Goal: Task Accomplishment & Management: Manage account settings

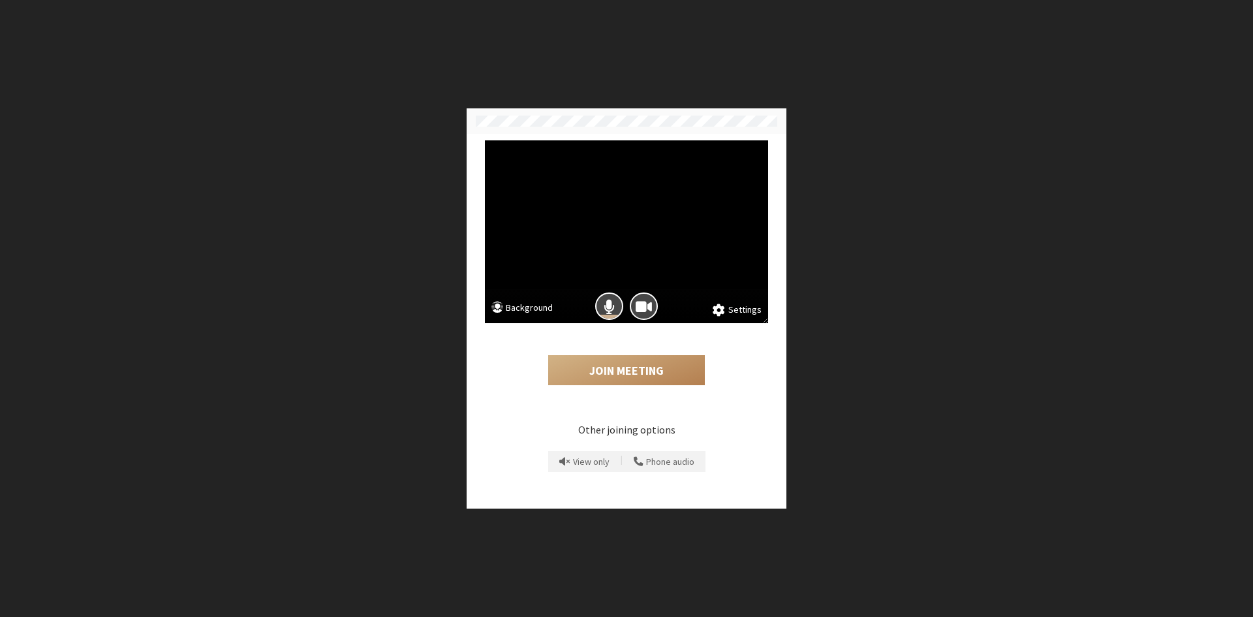
click at [604, 388] on div "Join Meeting" at bounding box center [626, 358] width 283 height 71
click at [620, 366] on button "Join Meeting" at bounding box center [626, 370] width 157 height 30
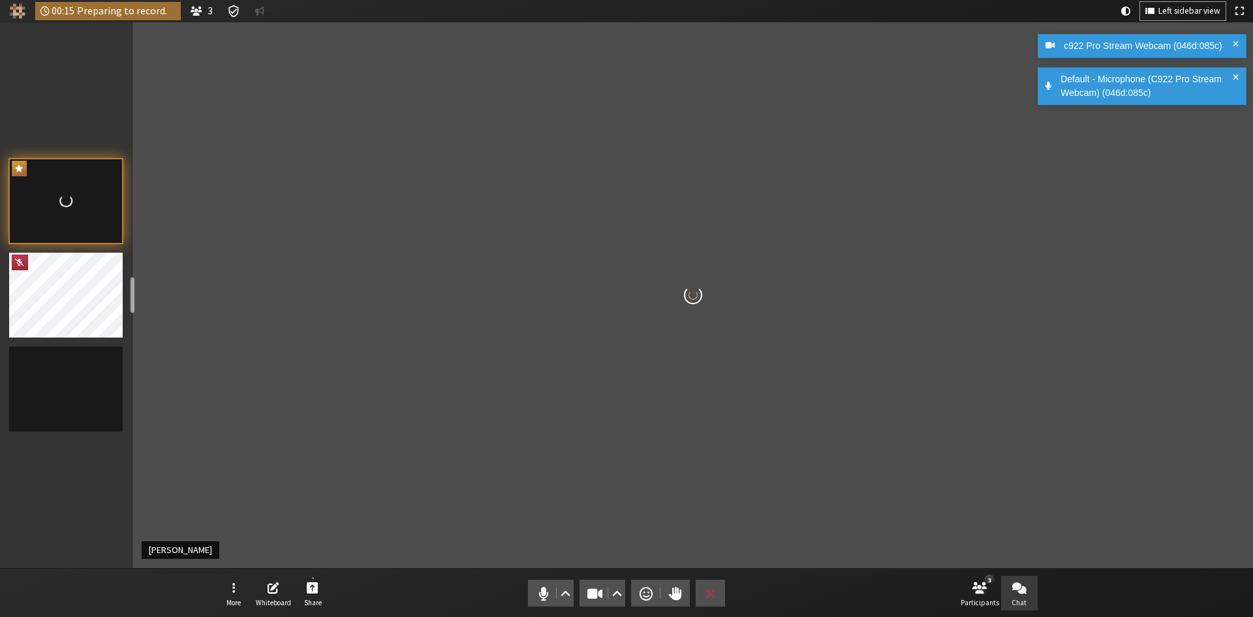
click at [1009, 583] on button "Chat" at bounding box center [1019, 593] width 37 height 35
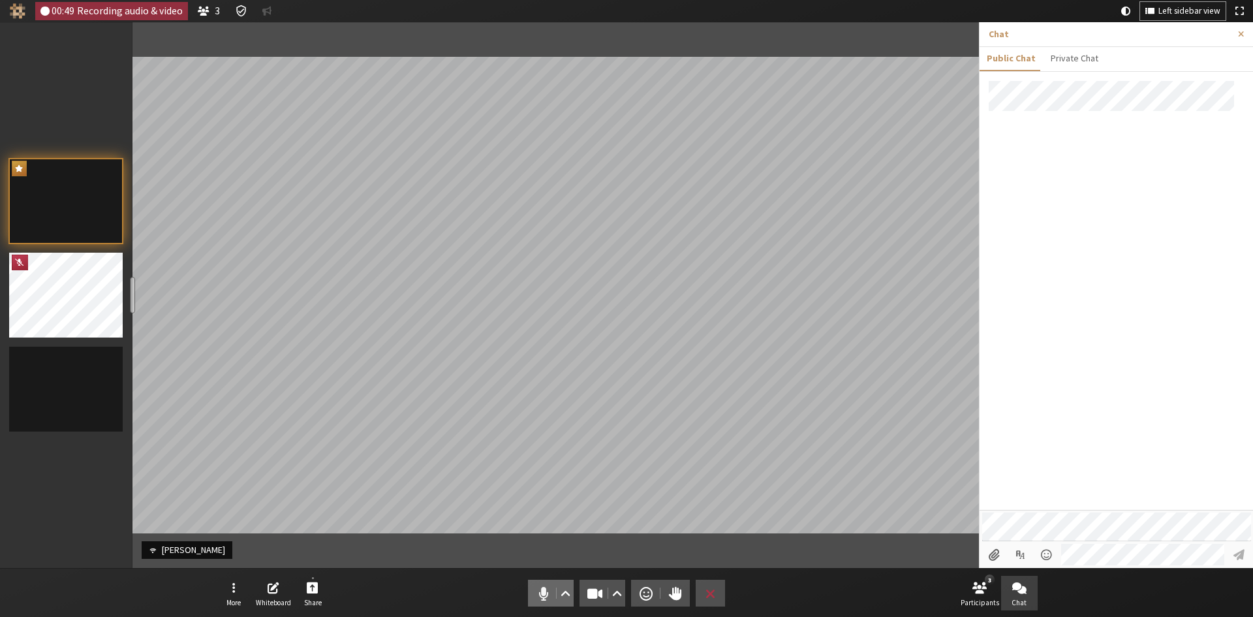
click at [541, 582] on button "Audio" at bounding box center [551, 593] width 46 height 27
click at [610, 586] on button "Video setting" at bounding box center [617, 593] width 16 height 27
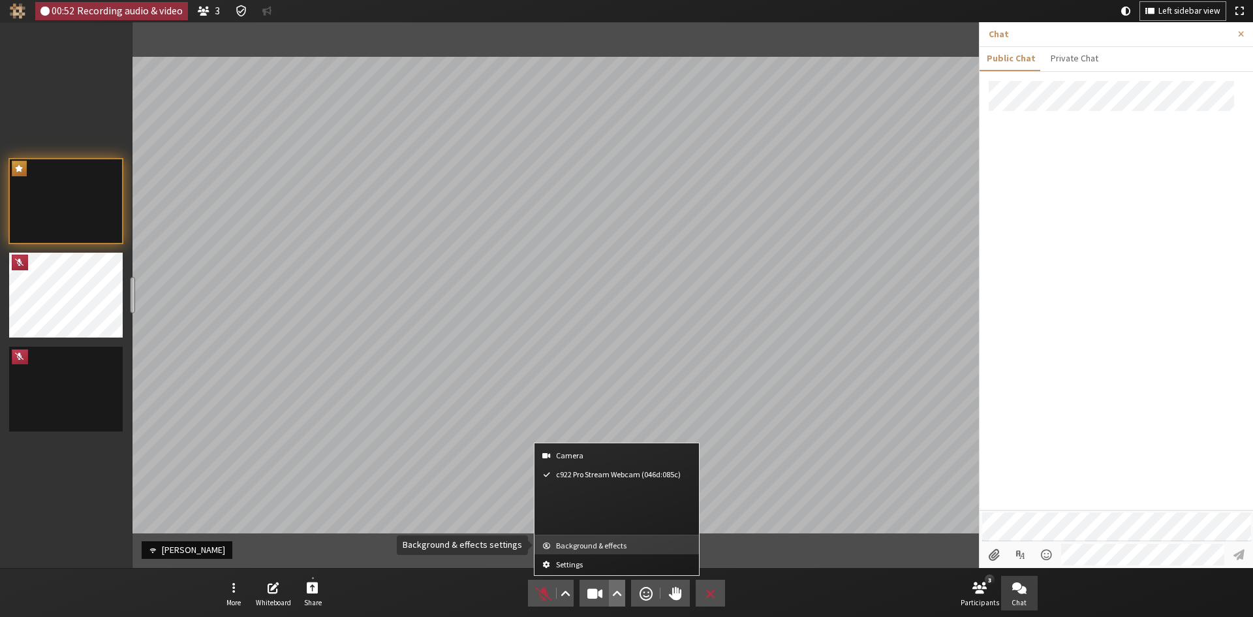
click at [597, 542] on span "Background & effects" at bounding box center [624, 545] width 137 height 8
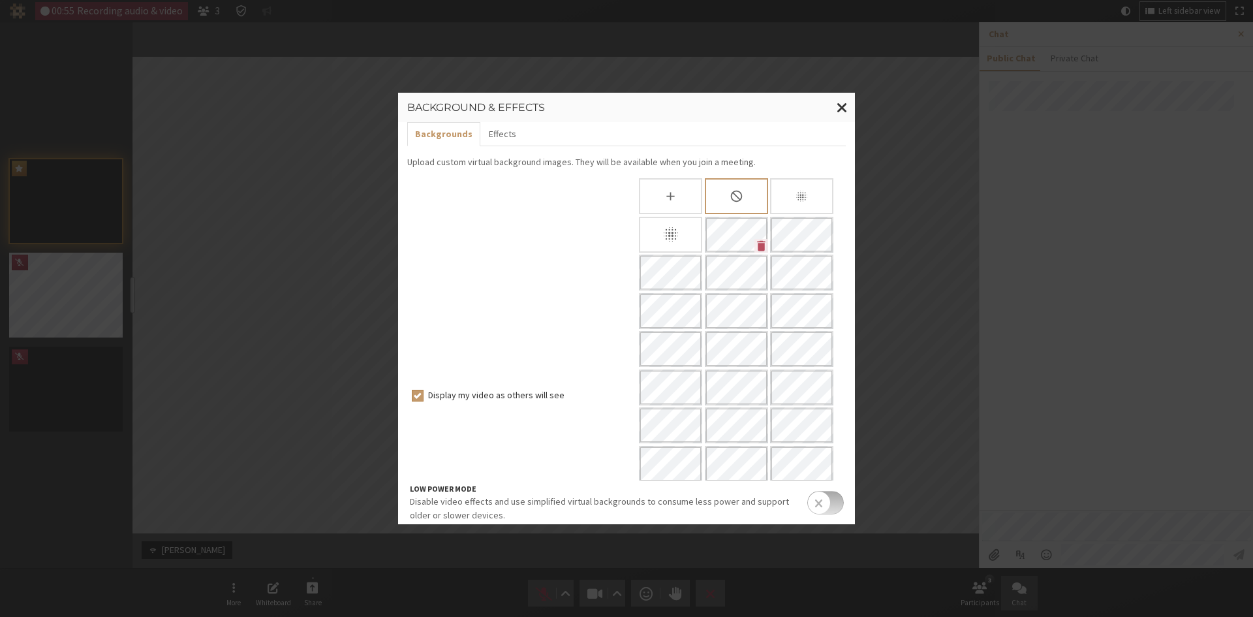
click at [497, 388] on label "Display my video as others will see" at bounding box center [525, 395] width 195 height 14
click at [424, 388] on input "Display my video as others will see" at bounding box center [418, 394] width 12 height 13
checkbox input "false"
click at [834, 98] on button "Close modal" at bounding box center [842, 108] width 25 height 30
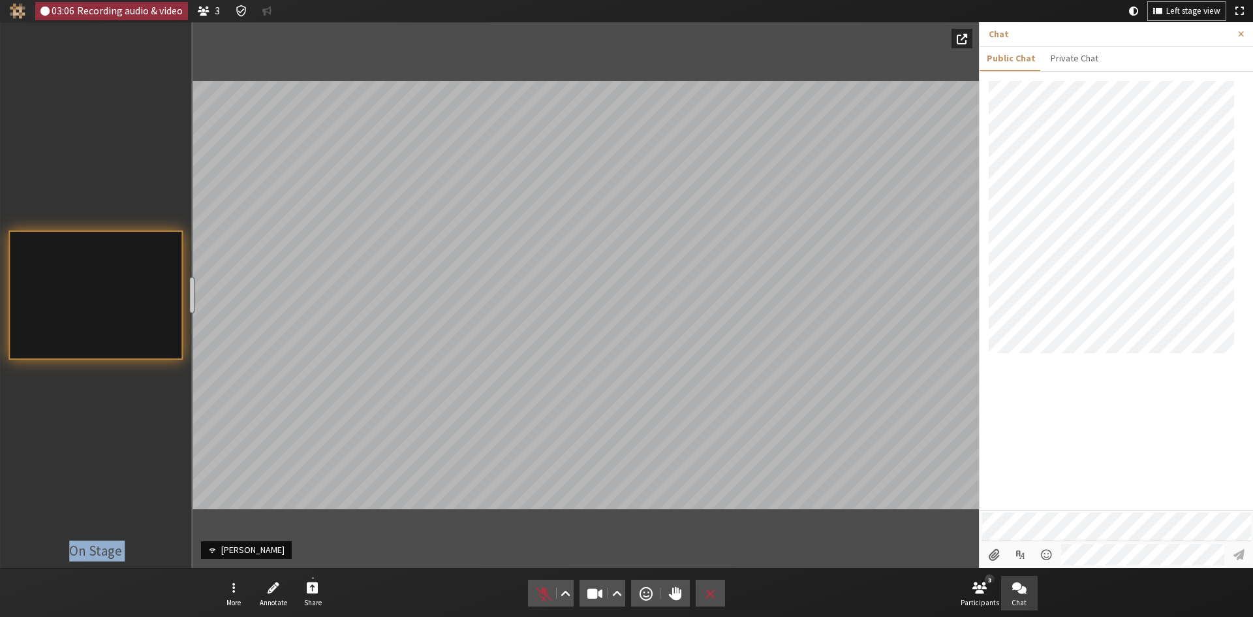
drag, startPoint x: 130, startPoint y: 287, endPoint x: 189, endPoint y: 290, distance: 59.5
click at [189, 290] on div "resize" at bounding box center [191, 295] width 5 height 37
click at [1190, 9] on span "Left stage view" at bounding box center [1194, 12] width 54 height 10
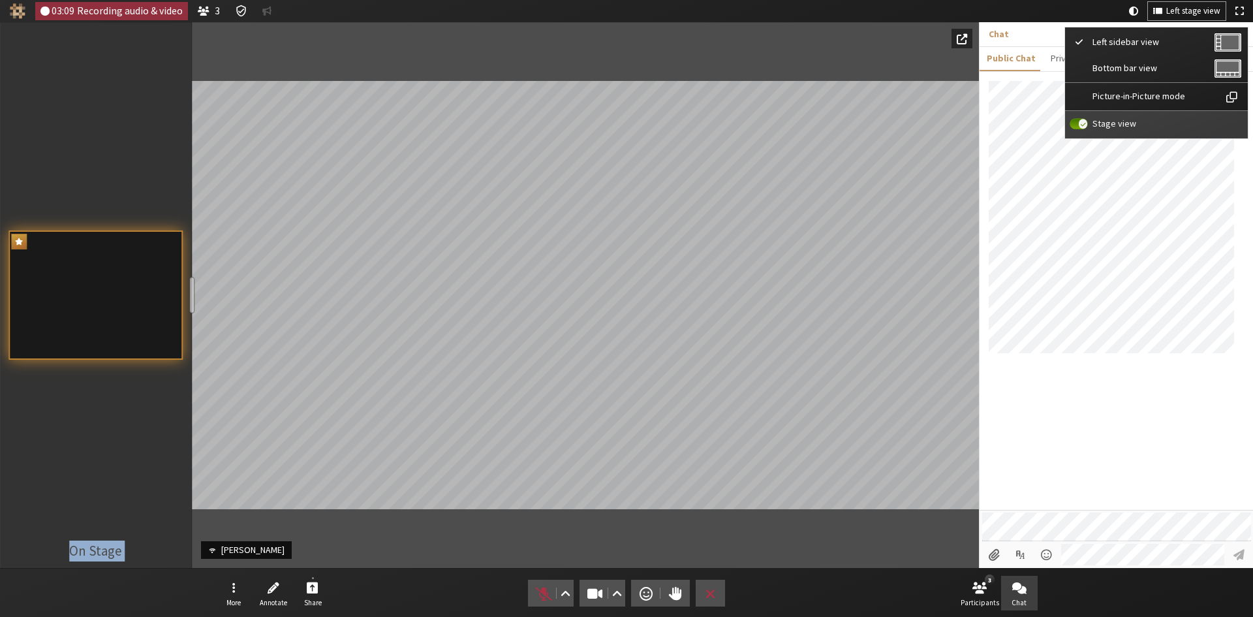
click at [1081, 120] on input "Stage view" at bounding box center [1079, 124] width 18 height 12
checkbox input "false"
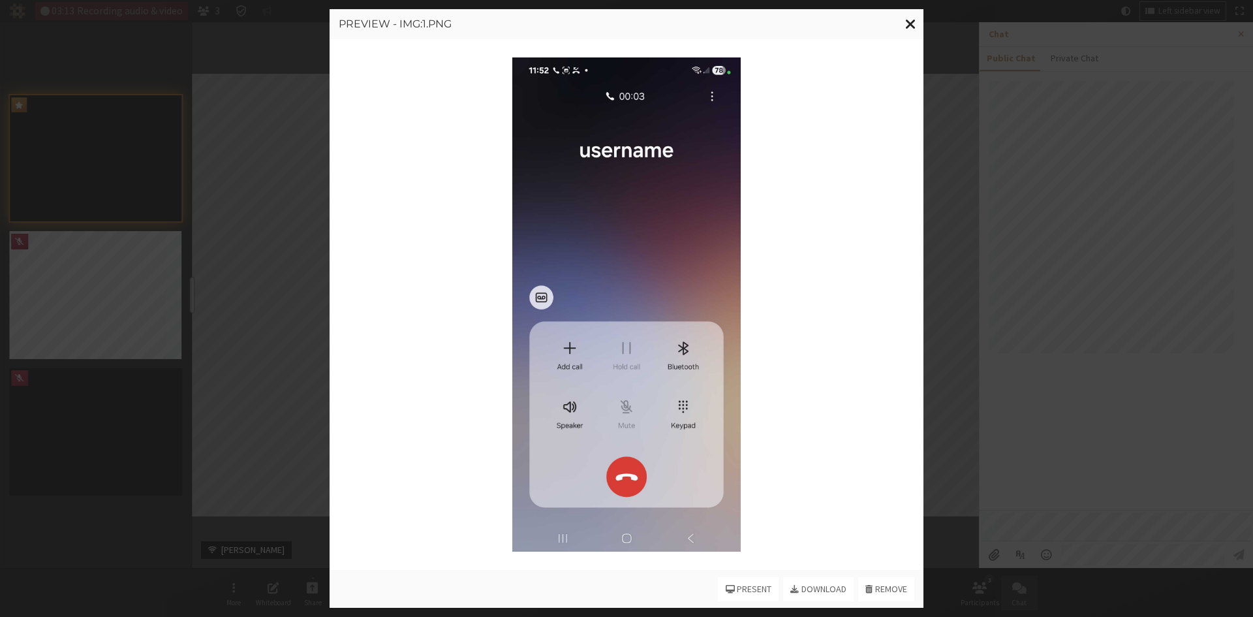
click at [909, 24] on span "Close modal" at bounding box center [910, 24] width 11 height 16
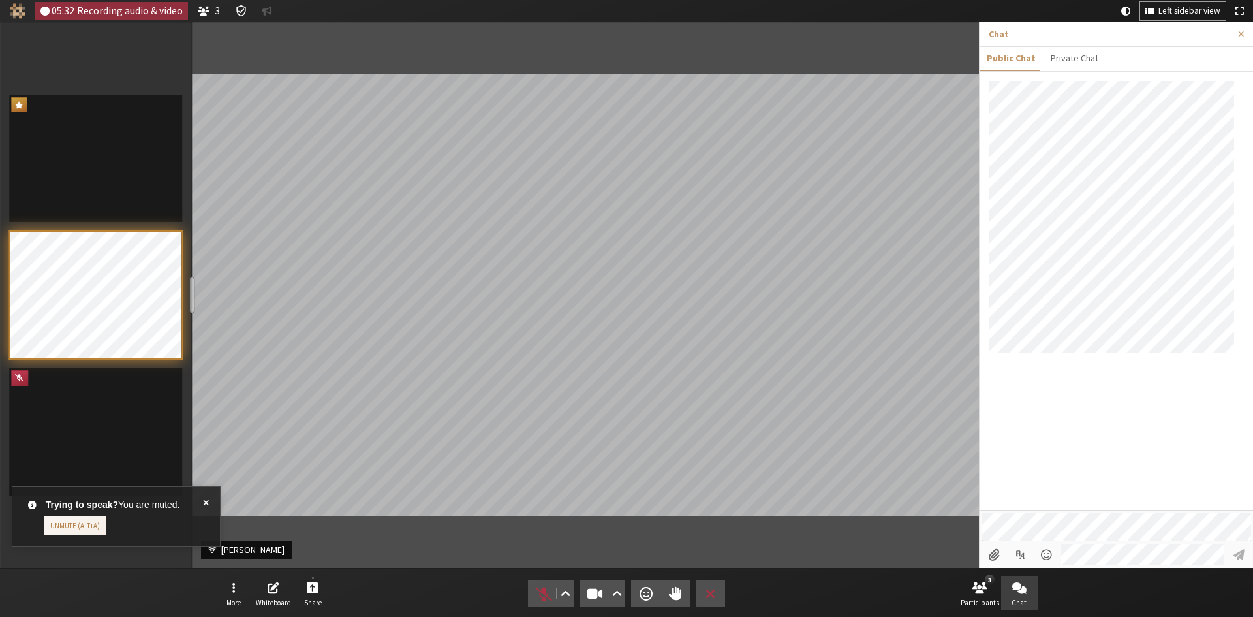
click at [212, 499] on div "Trying to speak? You are muted. Unmute (Alt+A)" at bounding box center [116, 516] width 209 height 61
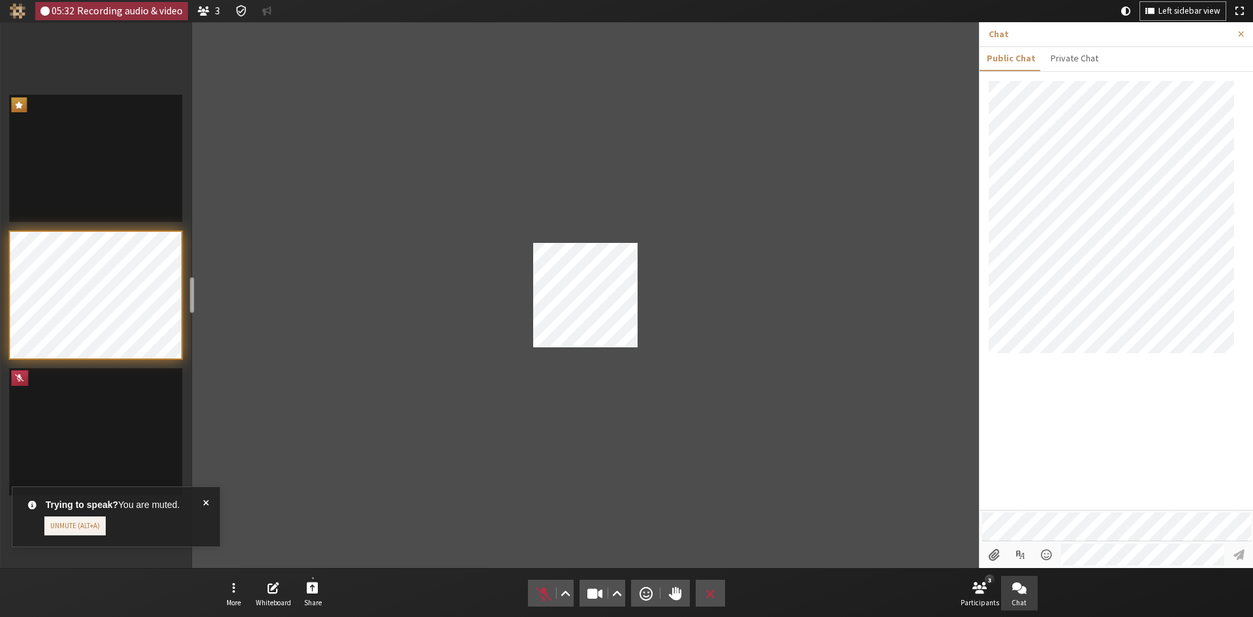
click at [207, 498] on div "Trying to speak? You are muted. Unmute (Alt+A)" at bounding box center [116, 516] width 209 height 61
click at [537, 595] on span "Unmute (Alt+A)" at bounding box center [544, 593] width 18 height 18
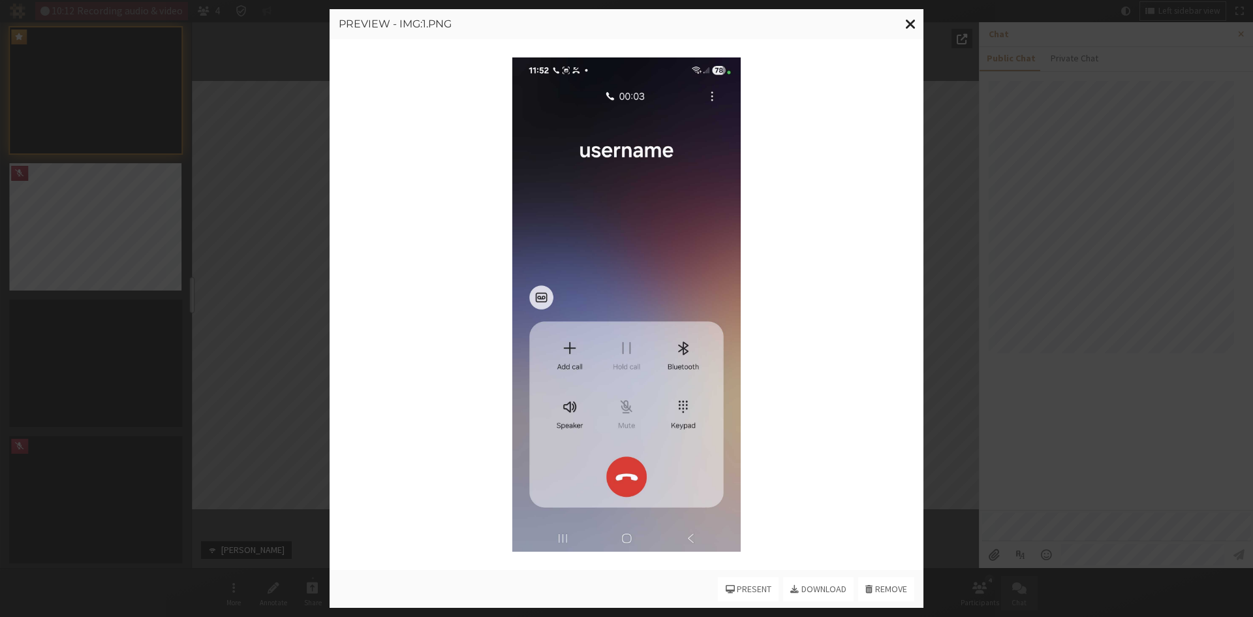
click at [913, 27] on span "Close modal" at bounding box center [910, 24] width 11 height 16
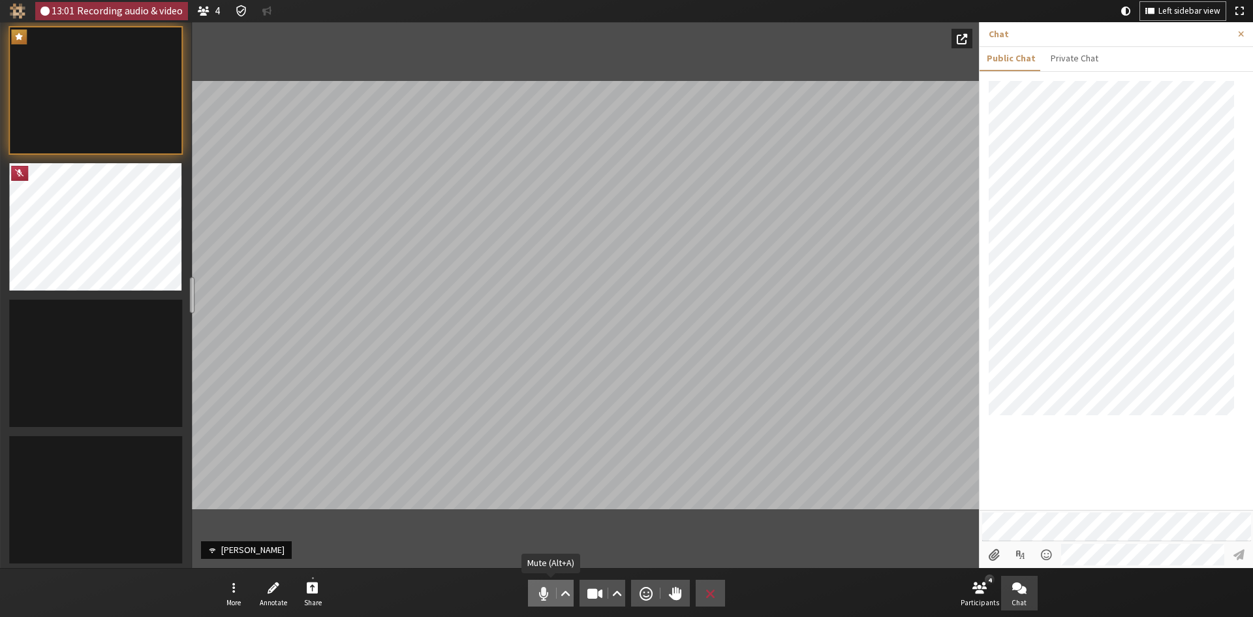
click at [548, 584] on span "Mute (Alt+A)" at bounding box center [544, 593] width 18 height 18
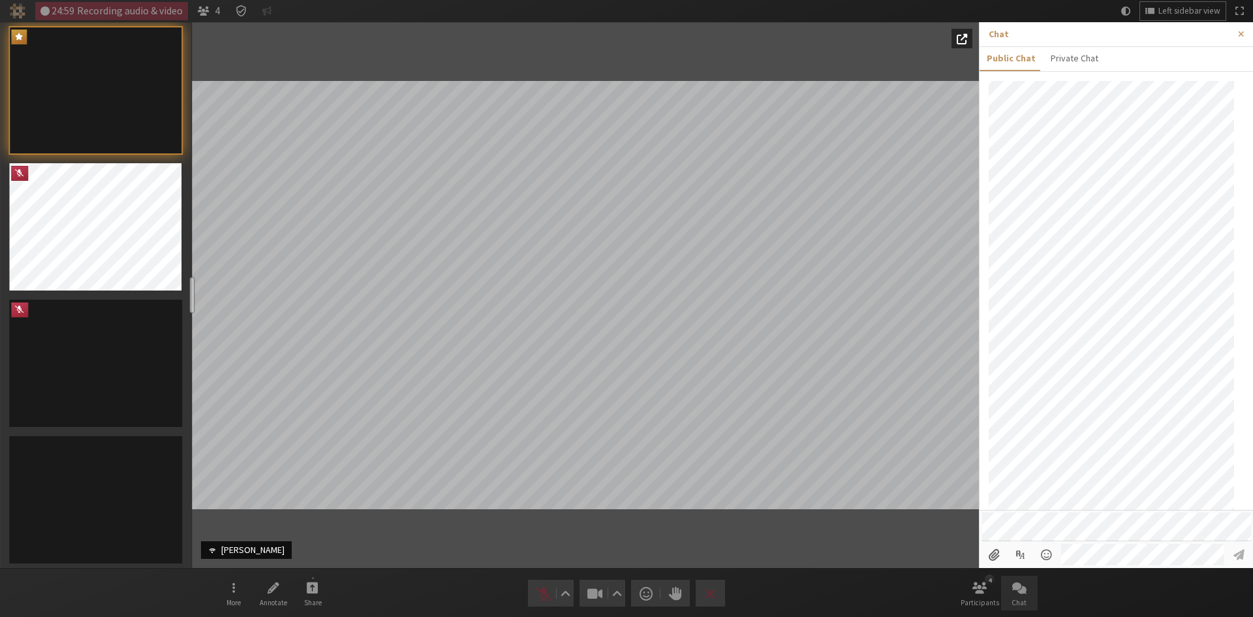
scroll to position [200, 0]
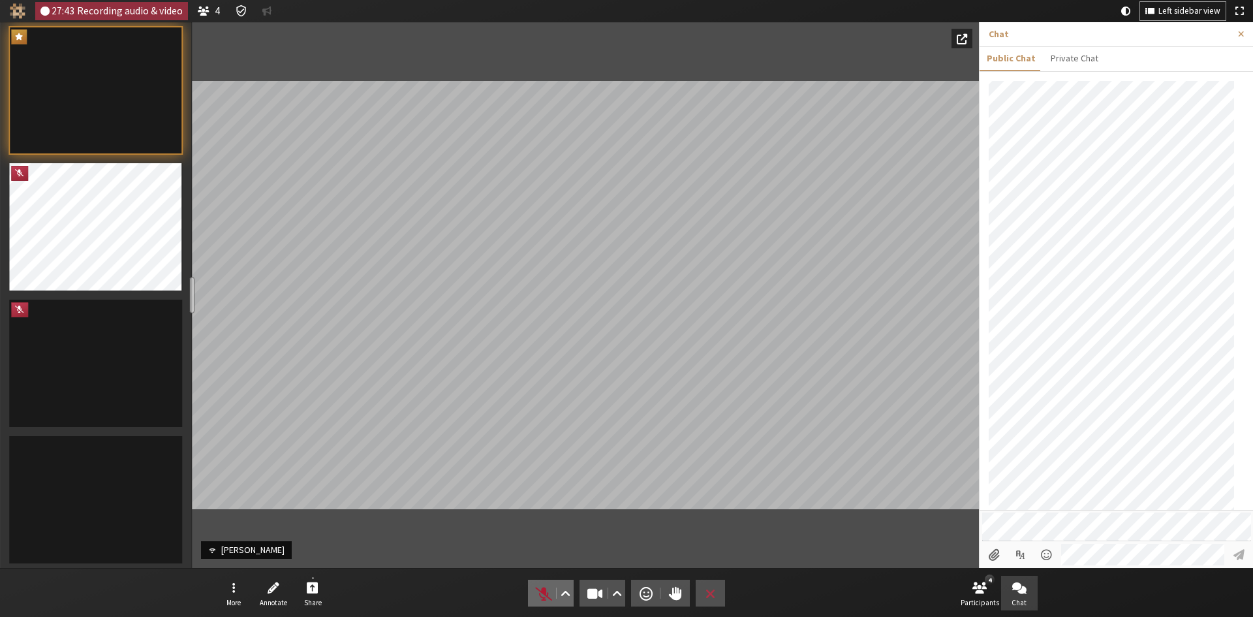
click at [537, 593] on span "Unmute (Alt+A)" at bounding box center [544, 593] width 18 height 18
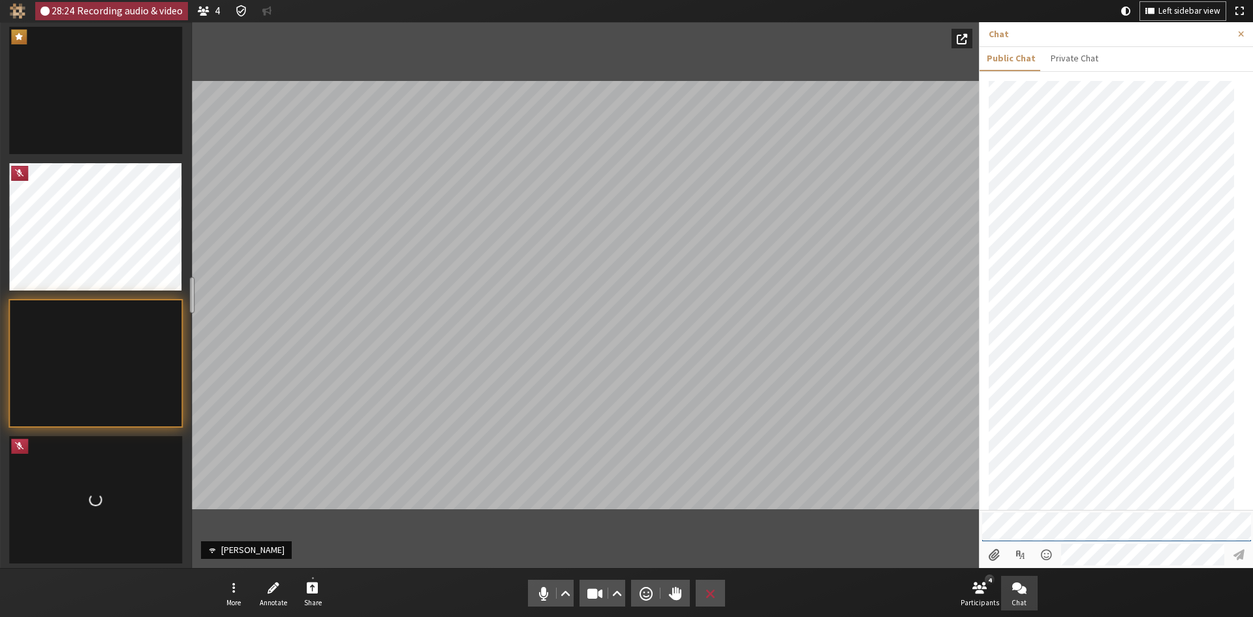
scroll to position [248, 0]
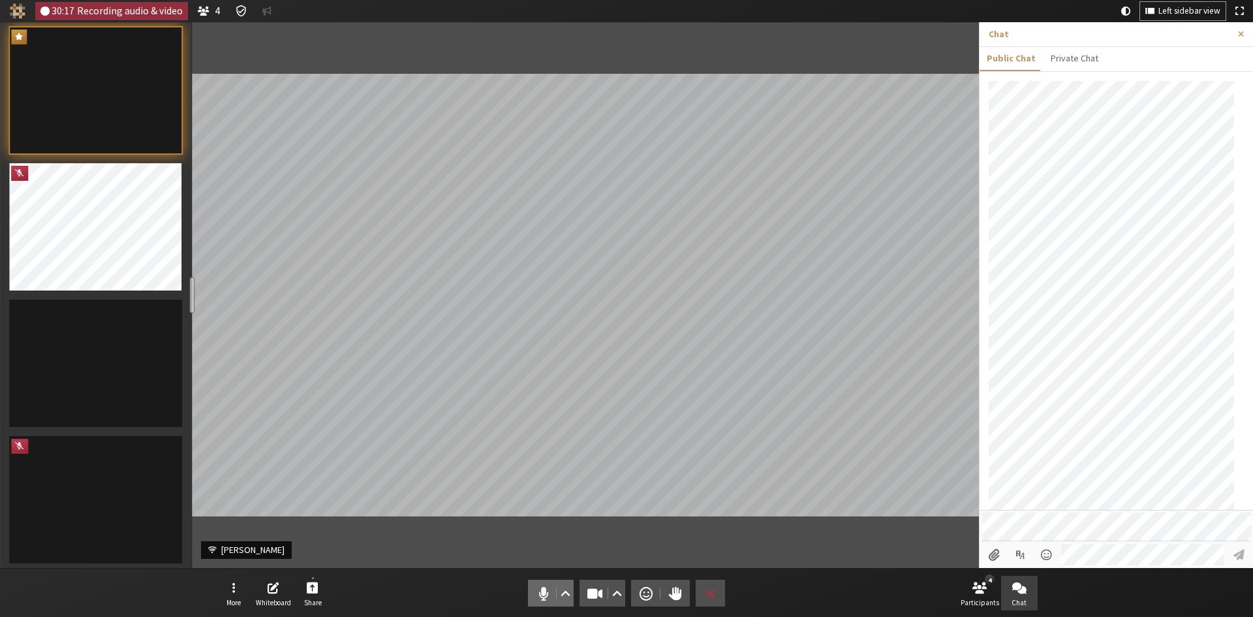
drag, startPoint x: 534, startPoint y: 593, endPoint x: 515, endPoint y: 590, distance: 19.3
click at [515, 590] on nav "More Whiteboard Share Audio Video Send a reaction Raise hand Leave 4 Participan…" at bounding box center [626, 593] width 823 height 49
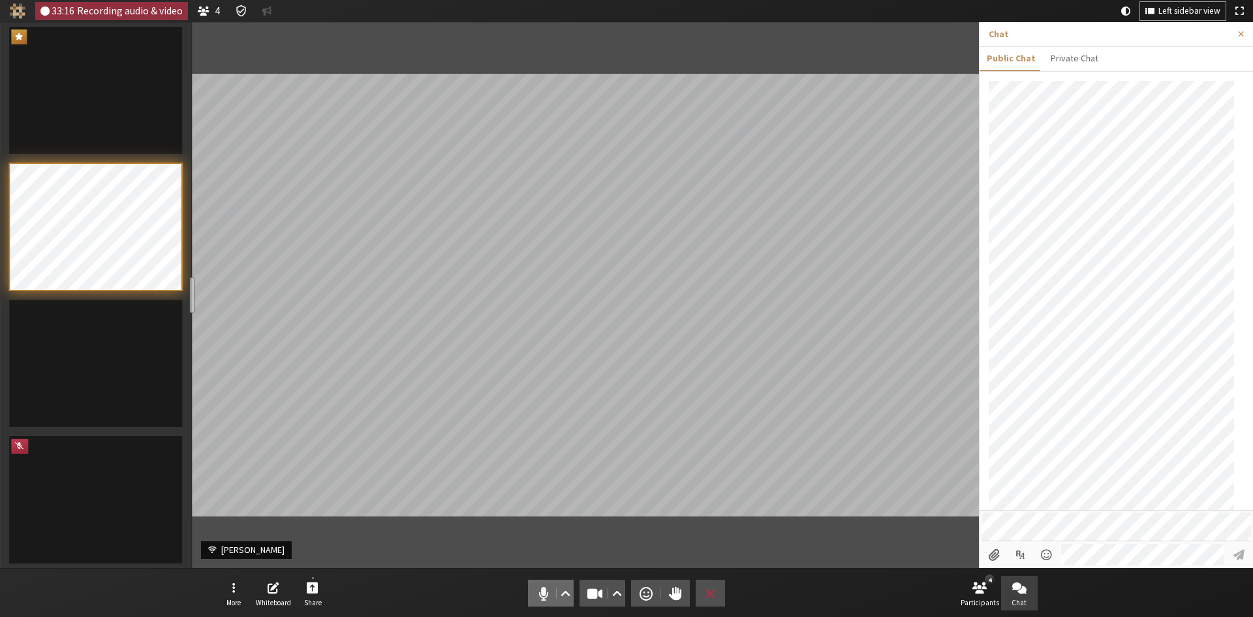
click at [537, 599] on span "Mute (Alt+A)" at bounding box center [544, 593] width 18 height 18
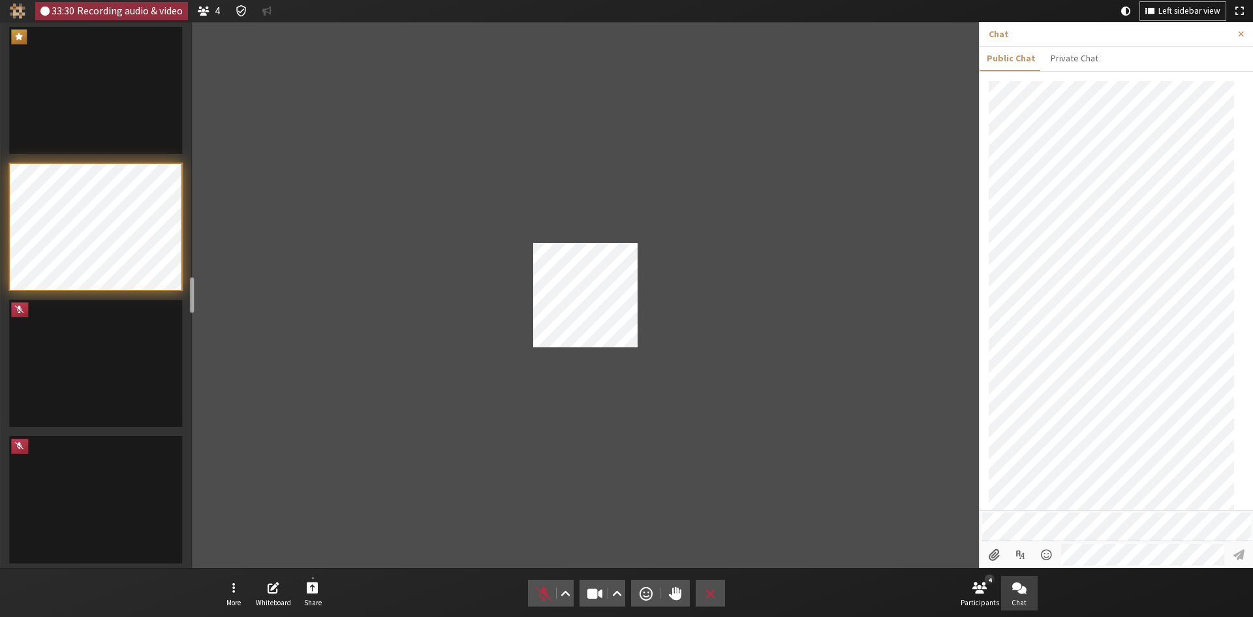
scroll to position [248, 0]
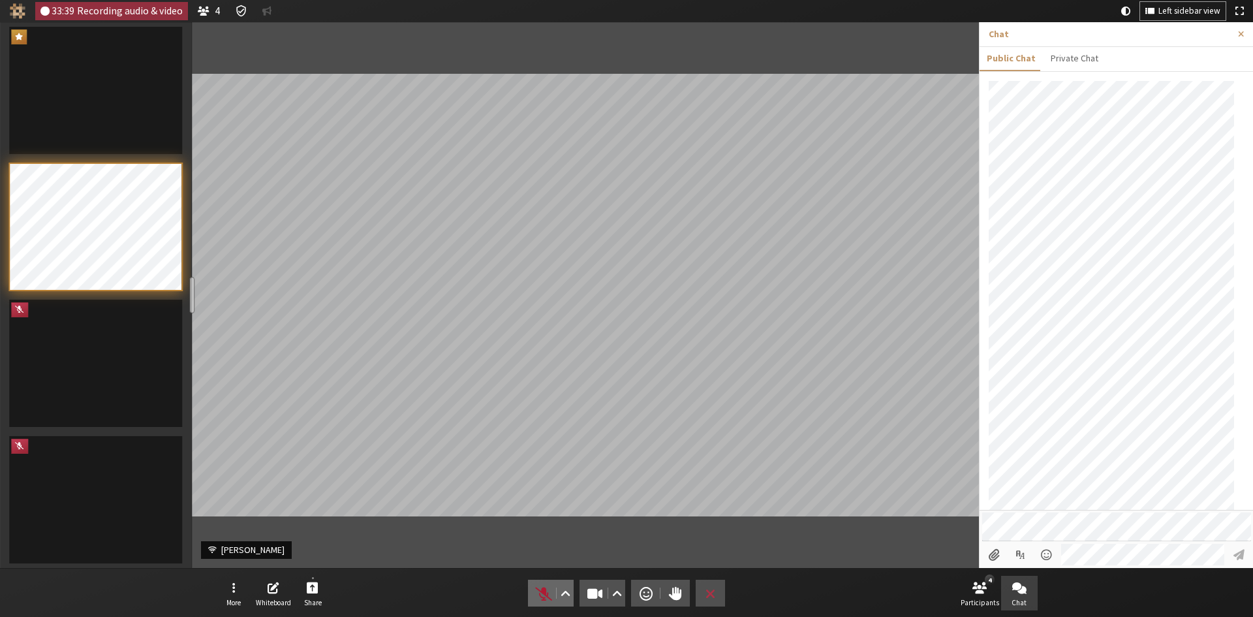
click at [541, 586] on span "Unmute (Alt+A)" at bounding box center [544, 593] width 18 height 18
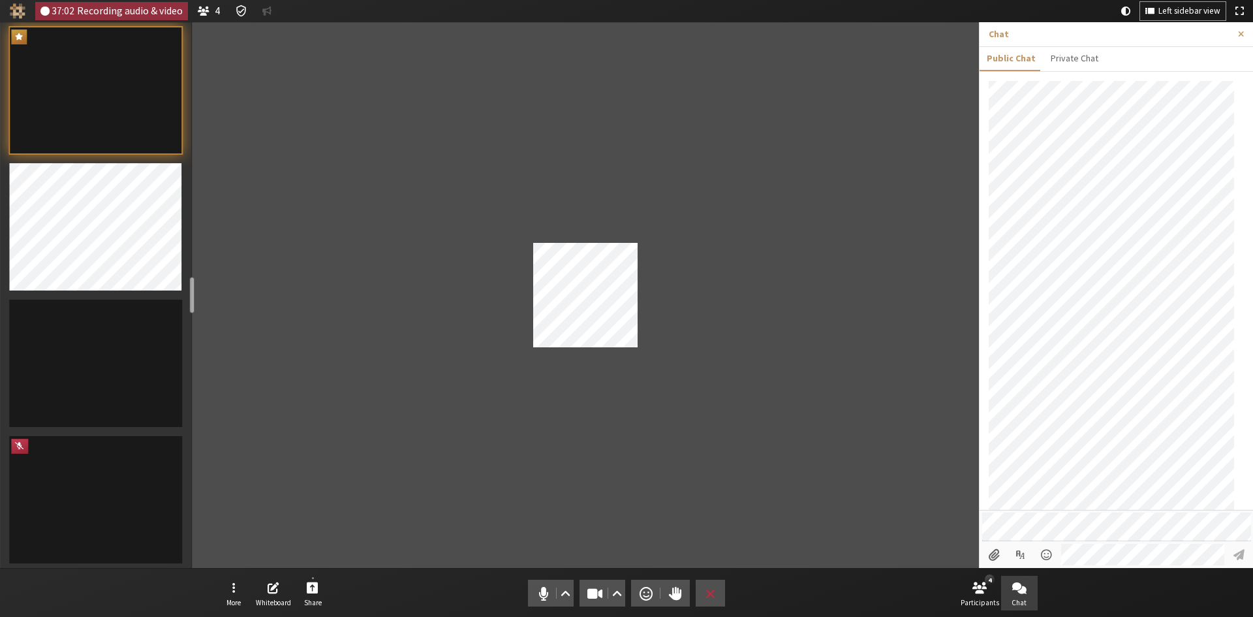
scroll to position [0, 0]
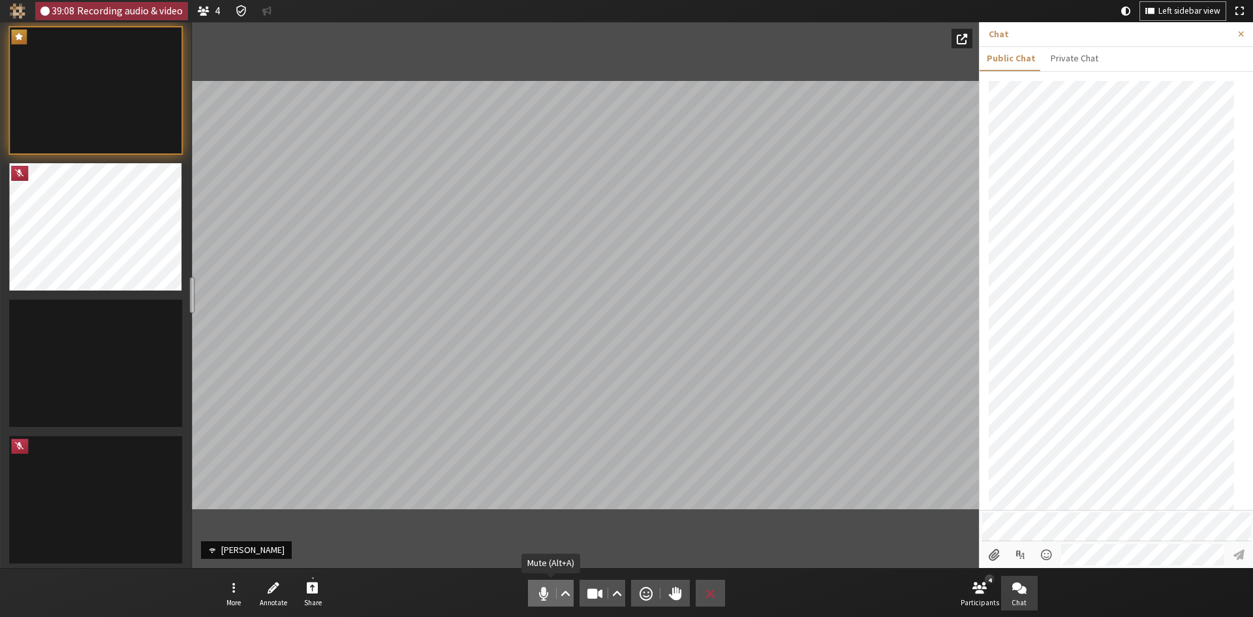
click at [544, 593] on span "Mute (Alt+A)" at bounding box center [544, 593] width 18 height 18
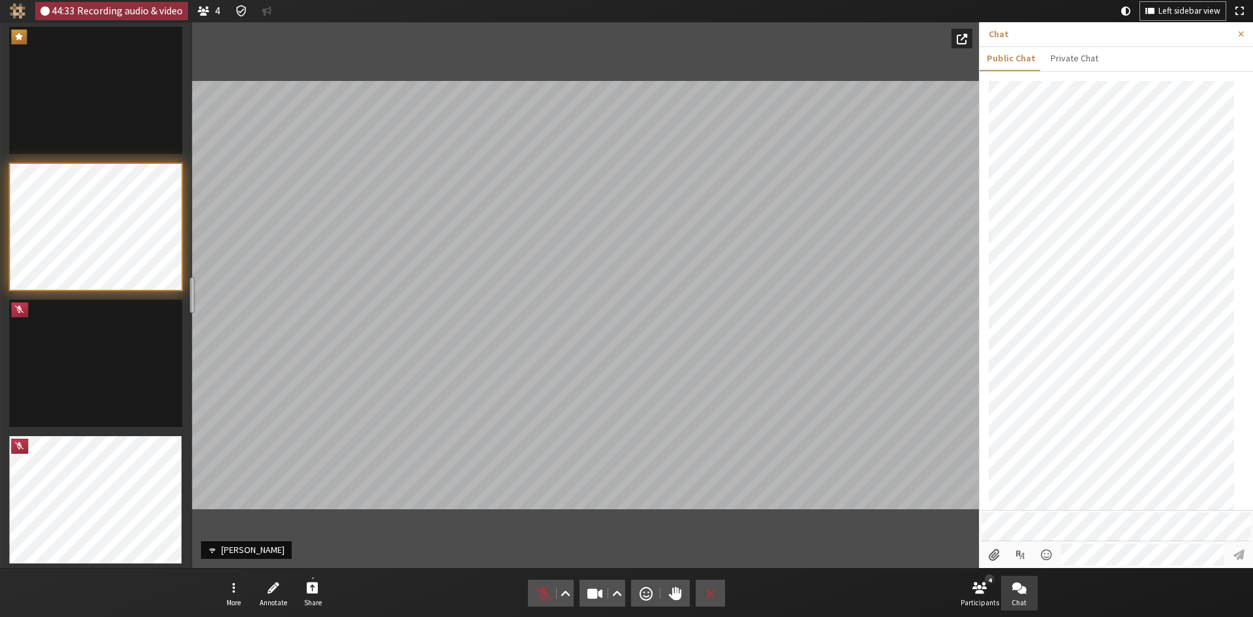
scroll to position [389, 0]
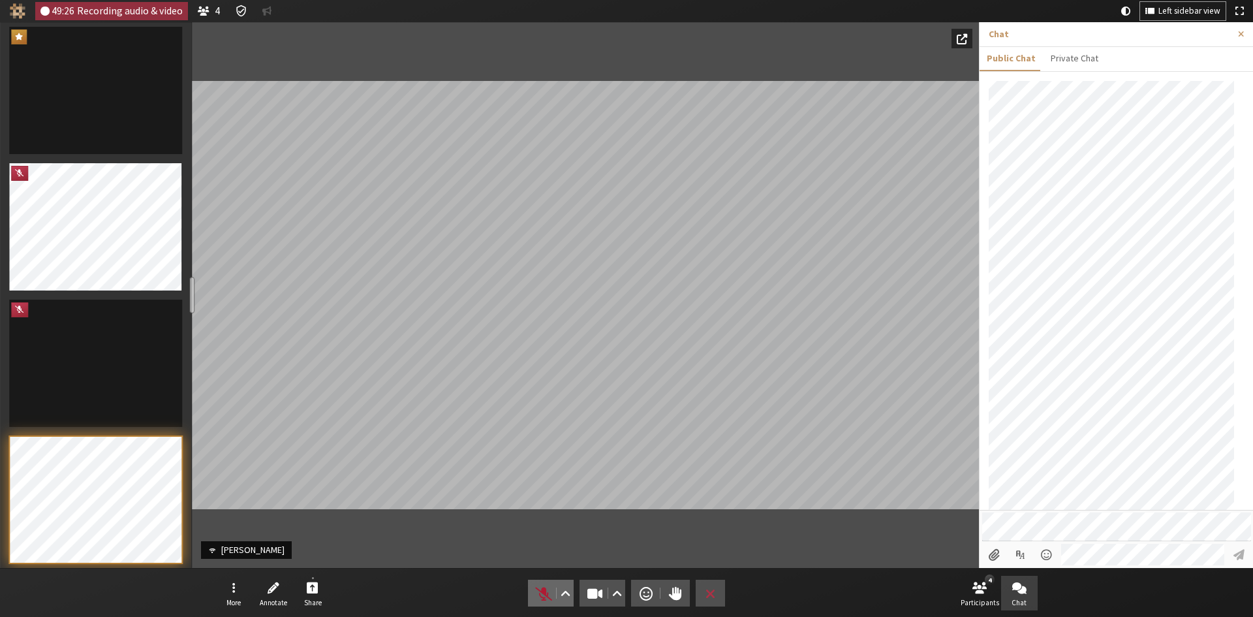
click at [552, 591] on span "Unmute (Alt+A)" at bounding box center [544, 593] width 18 height 18
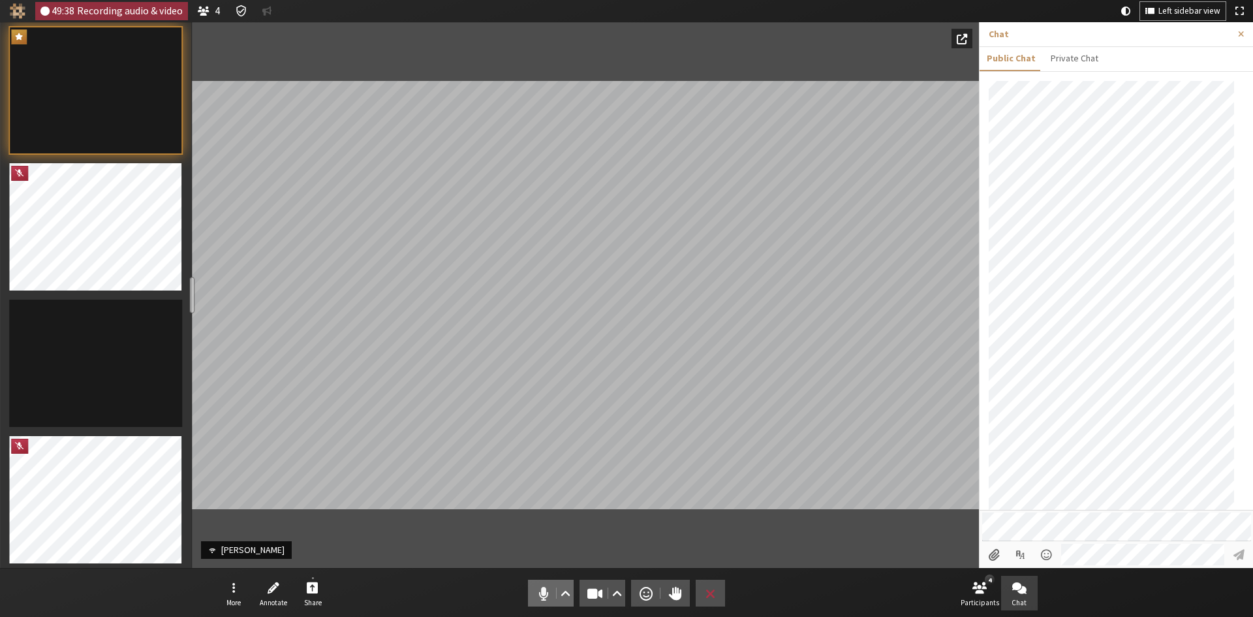
click at [538, 590] on span "Mute (Alt+A)" at bounding box center [544, 593] width 18 height 18
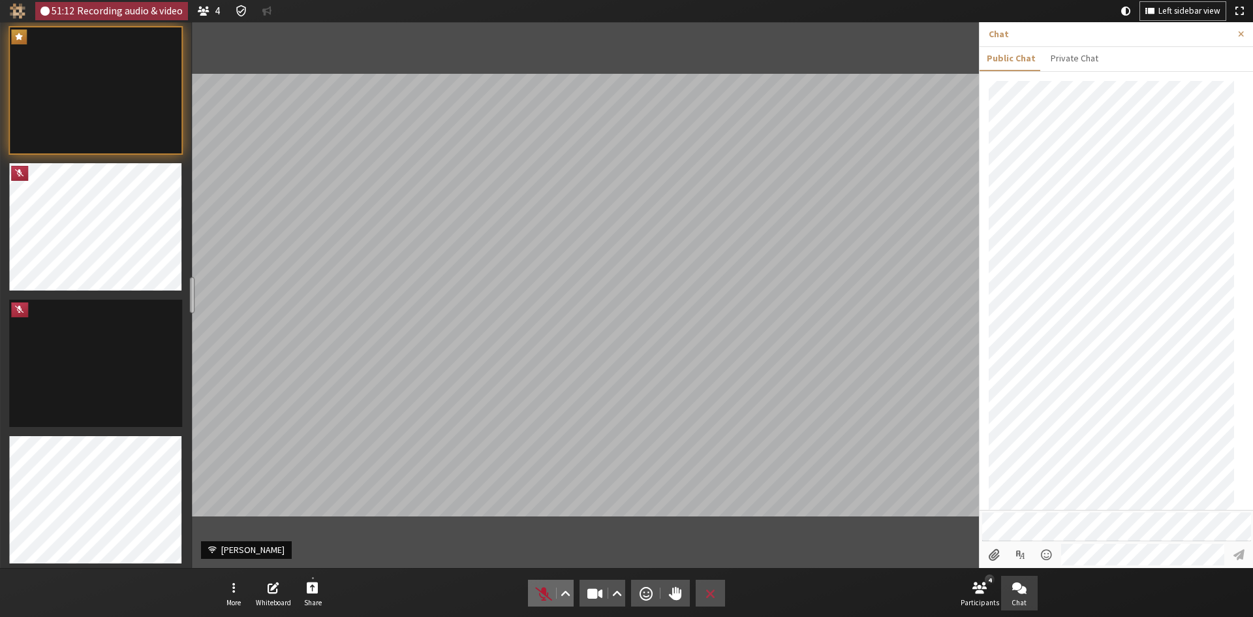
click at [539, 590] on span "Unmute (Alt+A)" at bounding box center [544, 593] width 18 height 18
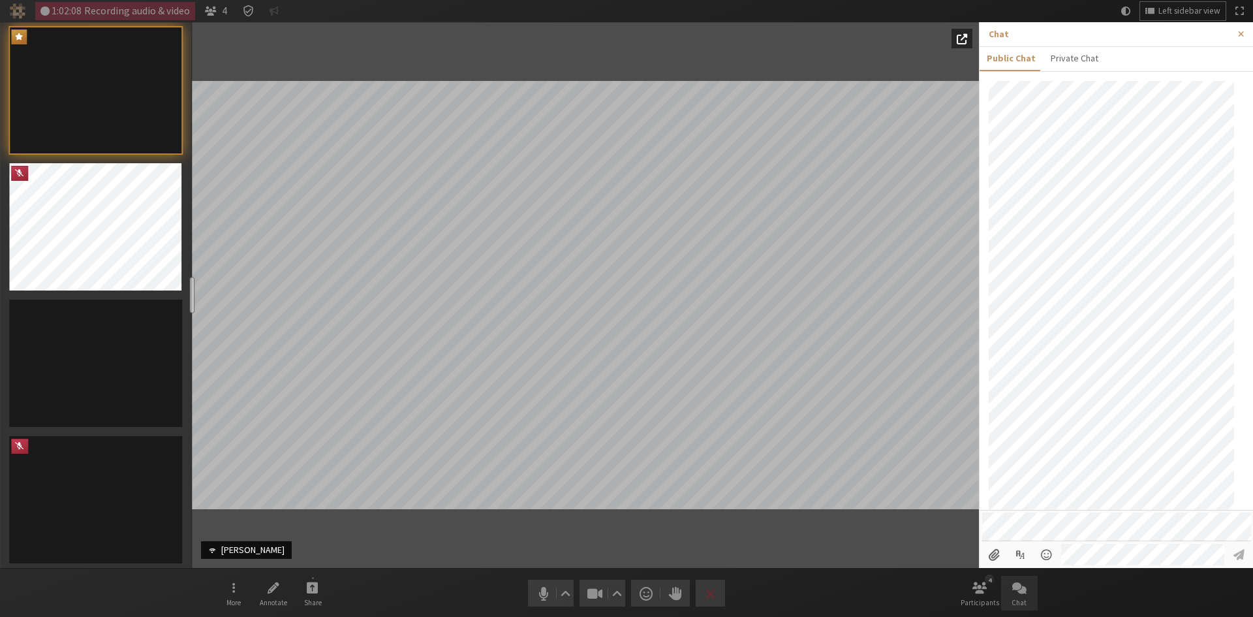
scroll to position [63, 0]
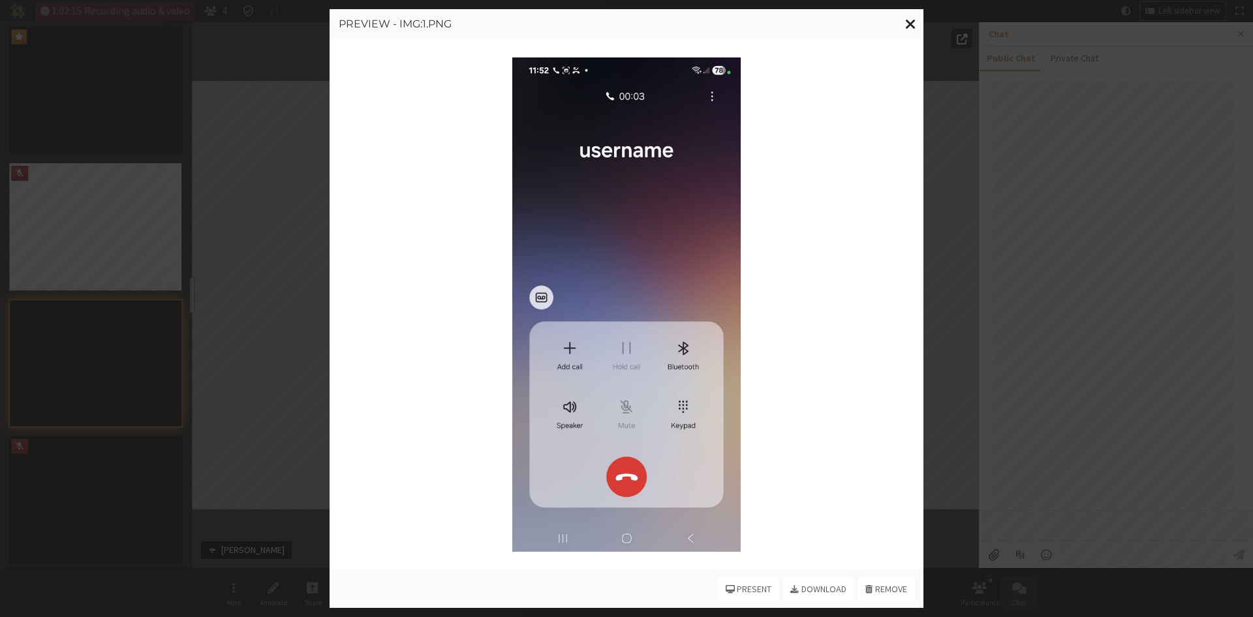
click at [907, 24] on span "Close modal" at bounding box center [910, 24] width 11 height 16
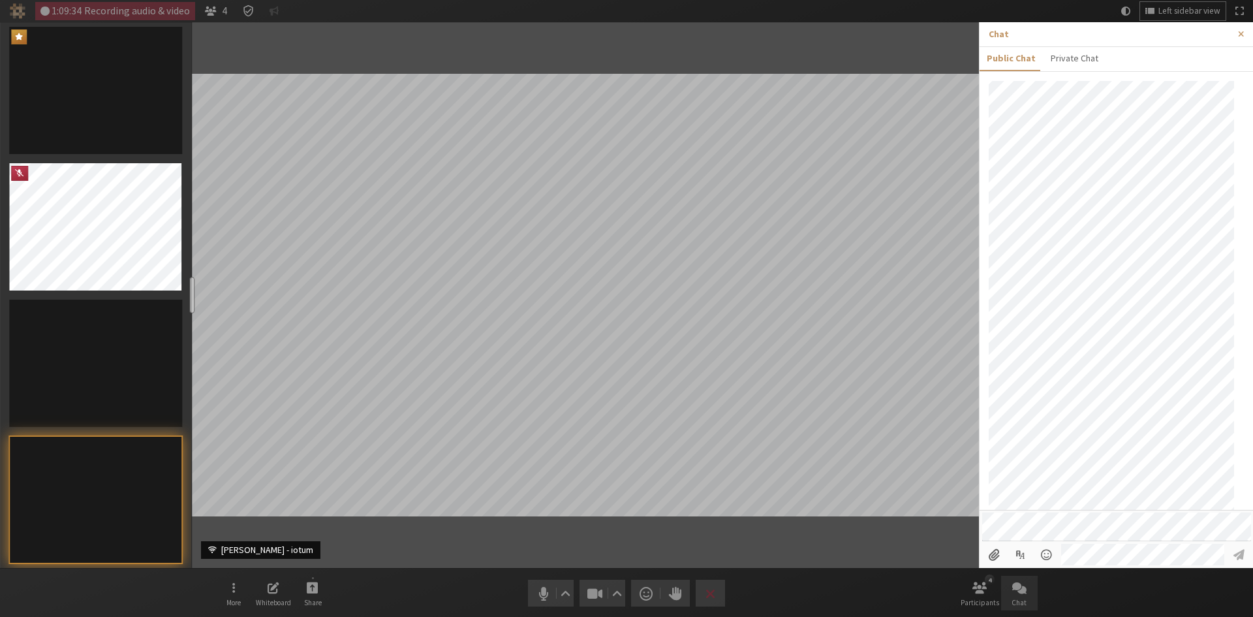
scroll to position [437, 0]
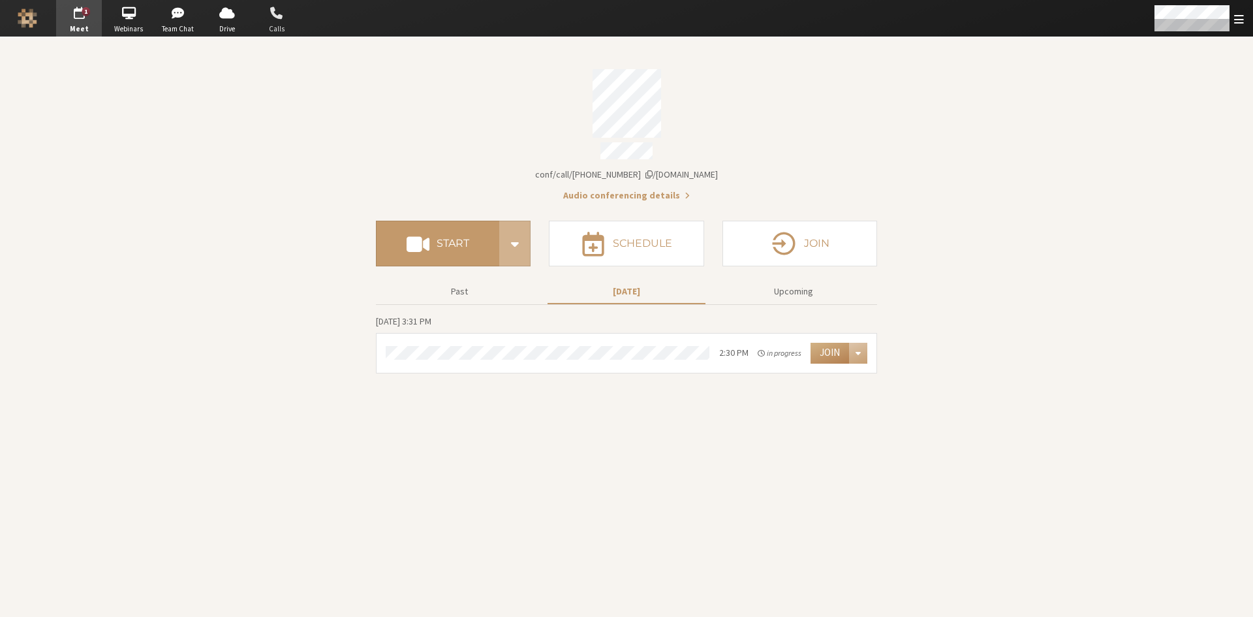
click at [282, 24] on span "Calls" at bounding box center [277, 29] width 46 height 11
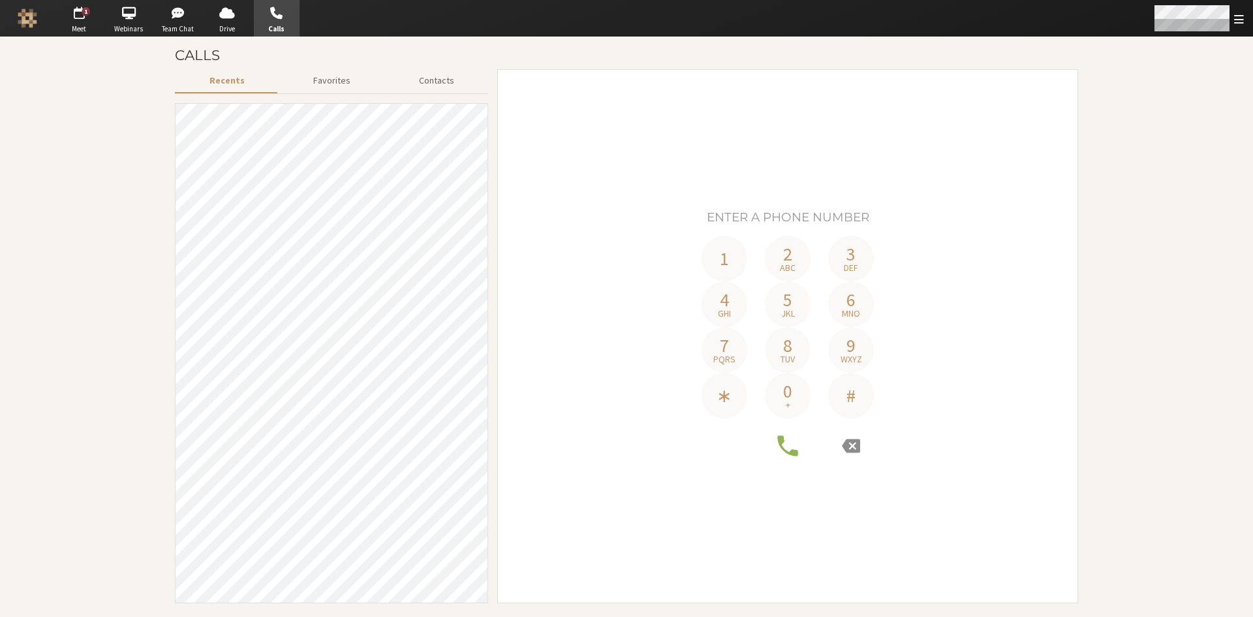
click at [1236, 18] on span "Open menu" at bounding box center [1239, 19] width 10 height 12
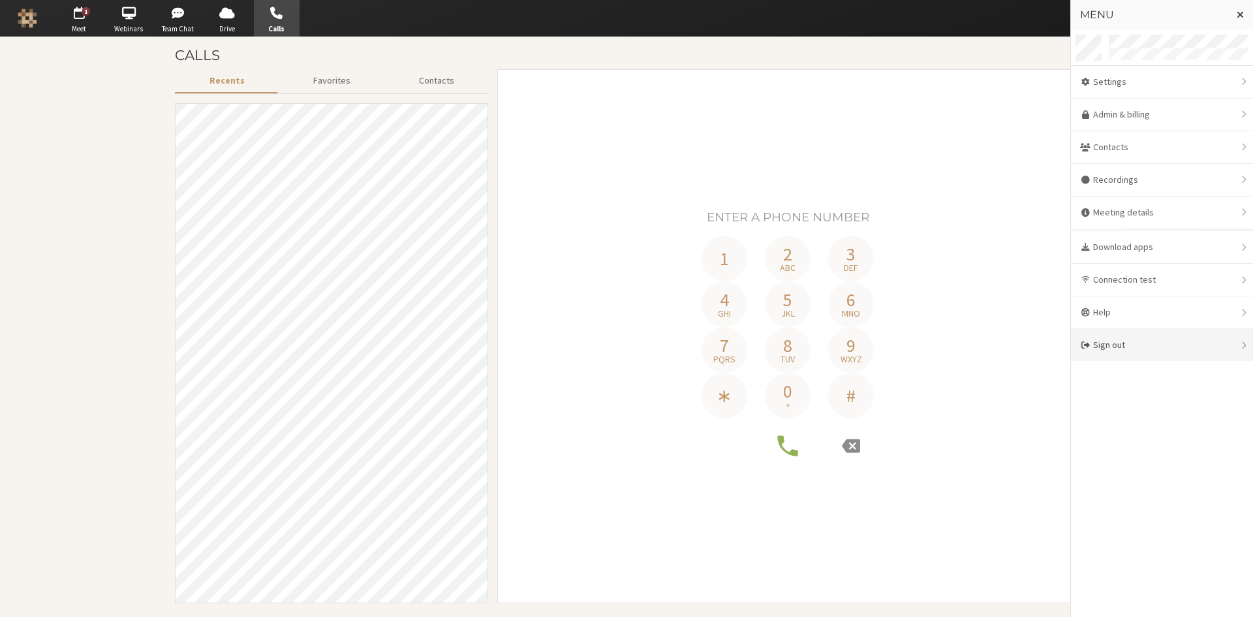
click at [1122, 333] on div "Sign out" at bounding box center [1162, 345] width 182 height 32
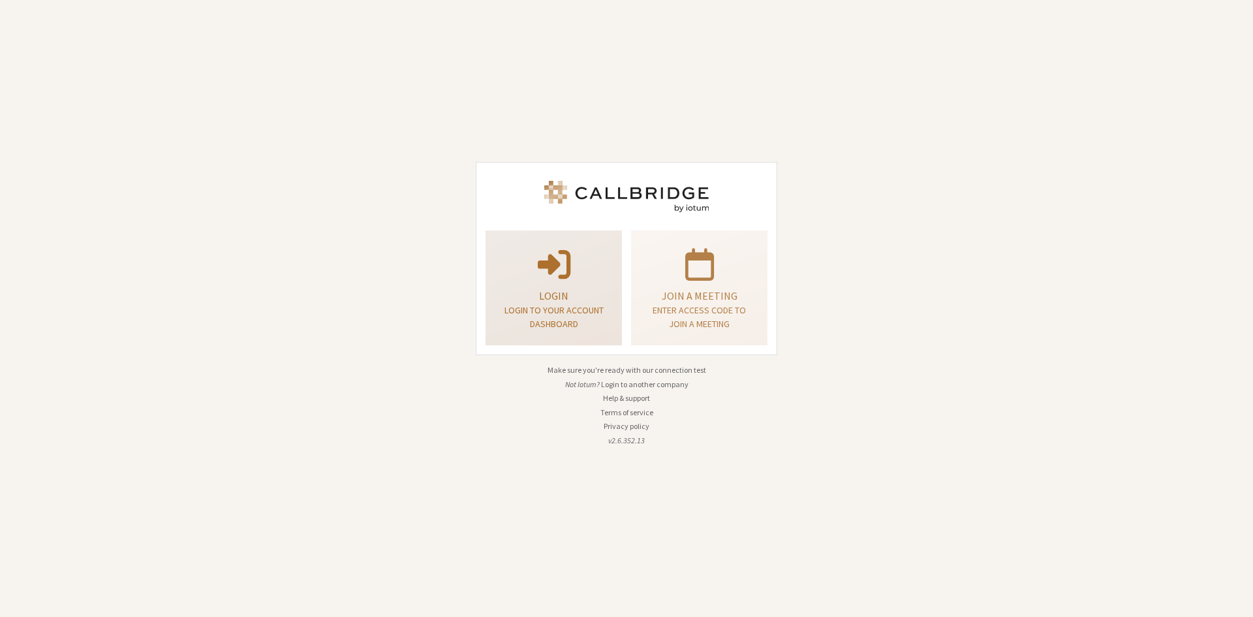
click at [552, 283] on div "Login Login to your account dashboard" at bounding box center [554, 288] width 122 height 105
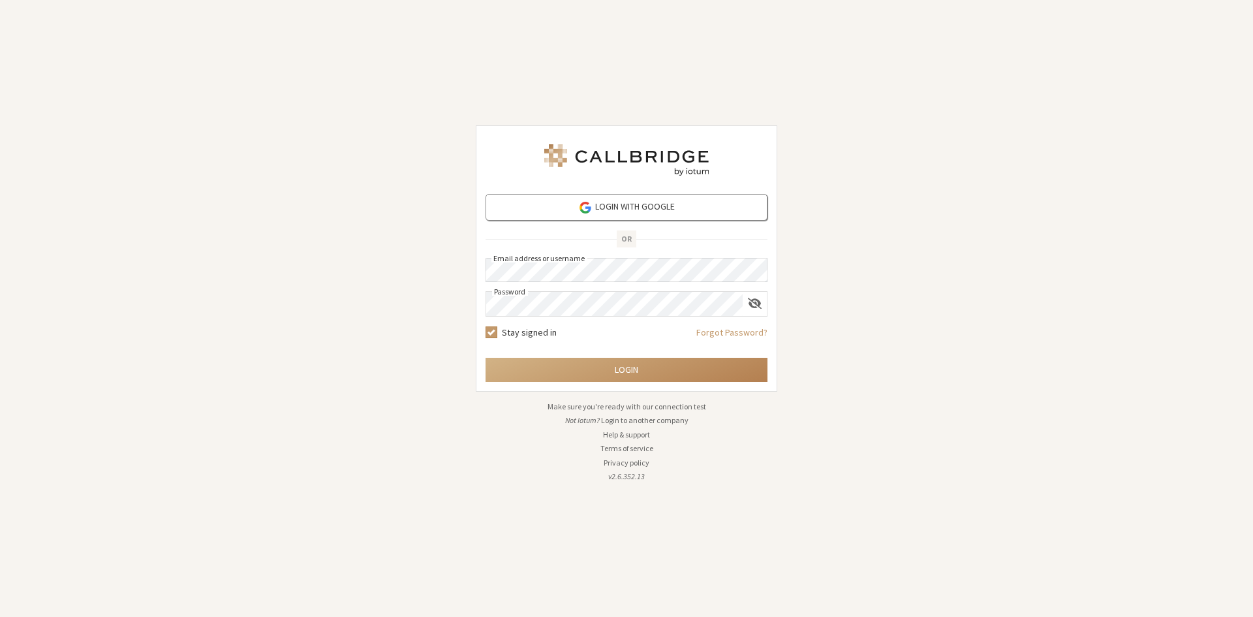
click at [601, 417] on li "Not Iotum? Login to another company" at bounding box center [627, 421] width 302 height 12
click at [588, 419] on li "Not Iotum? Login to another company" at bounding box center [627, 421] width 302 height 12
click at [627, 420] on button "Login to another company" at bounding box center [644, 421] width 87 height 12
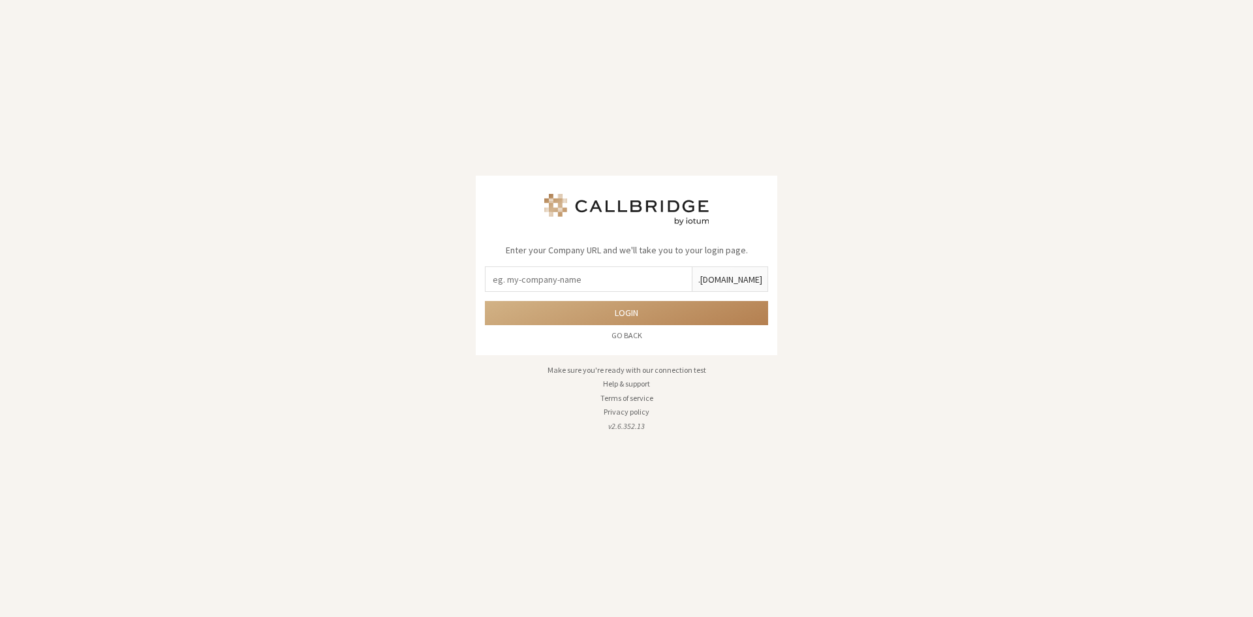
click at [588, 281] on input "text" at bounding box center [589, 279] width 206 height 24
click at [637, 302] on button "Login" at bounding box center [626, 313] width 283 height 24
click at [55, 187] on div "Enter your Company URL and we'll take you to your login page. ucaas .callbridge…" at bounding box center [626, 308] width 1253 height 617
click at [533, 269] on input "ucaas" at bounding box center [589, 279] width 206 height 24
type input "ucaas-tech"
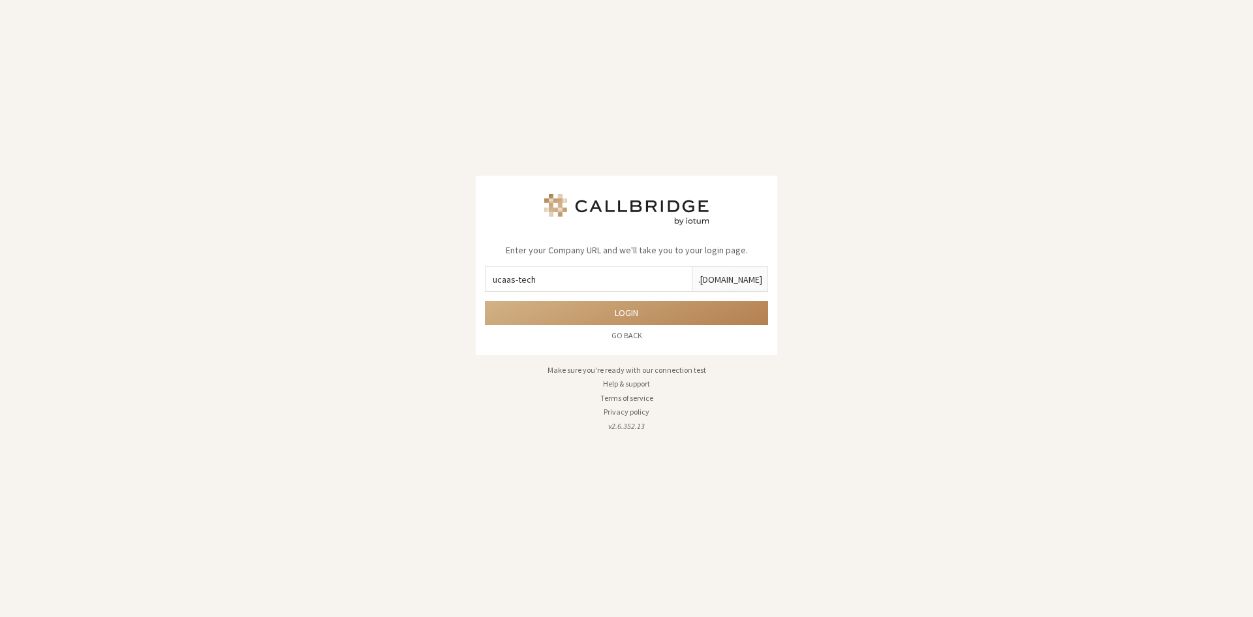
click at [485, 301] on button "Login" at bounding box center [626, 313] width 283 height 24
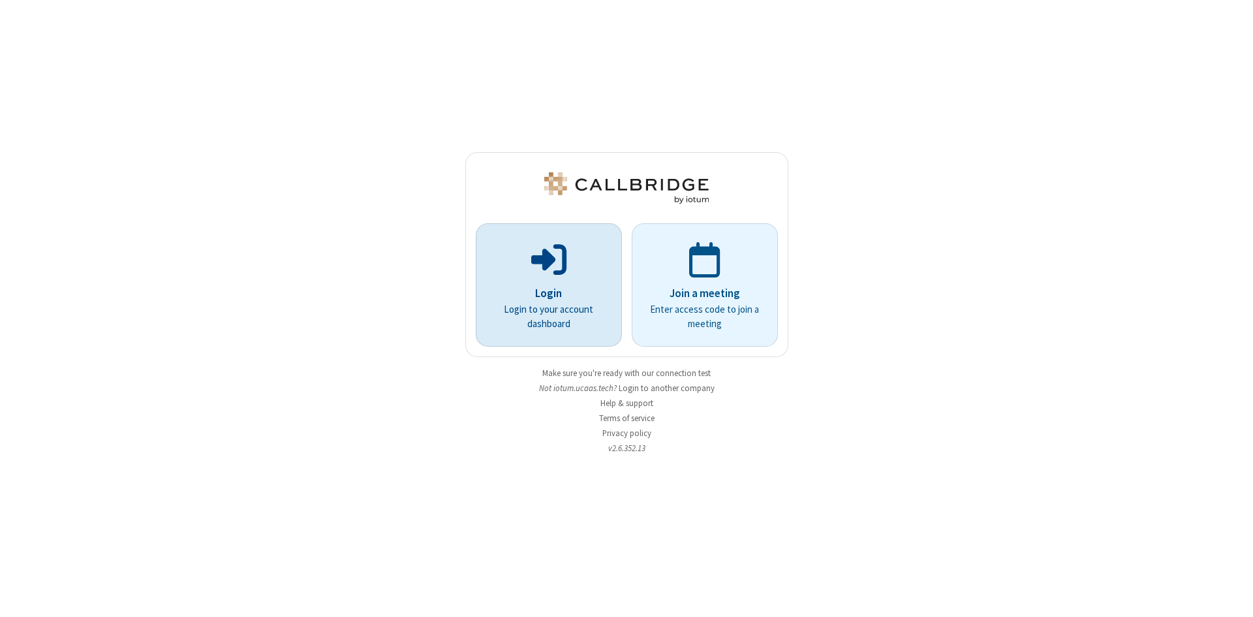
click at [581, 250] on p at bounding box center [549, 258] width 110 height 39
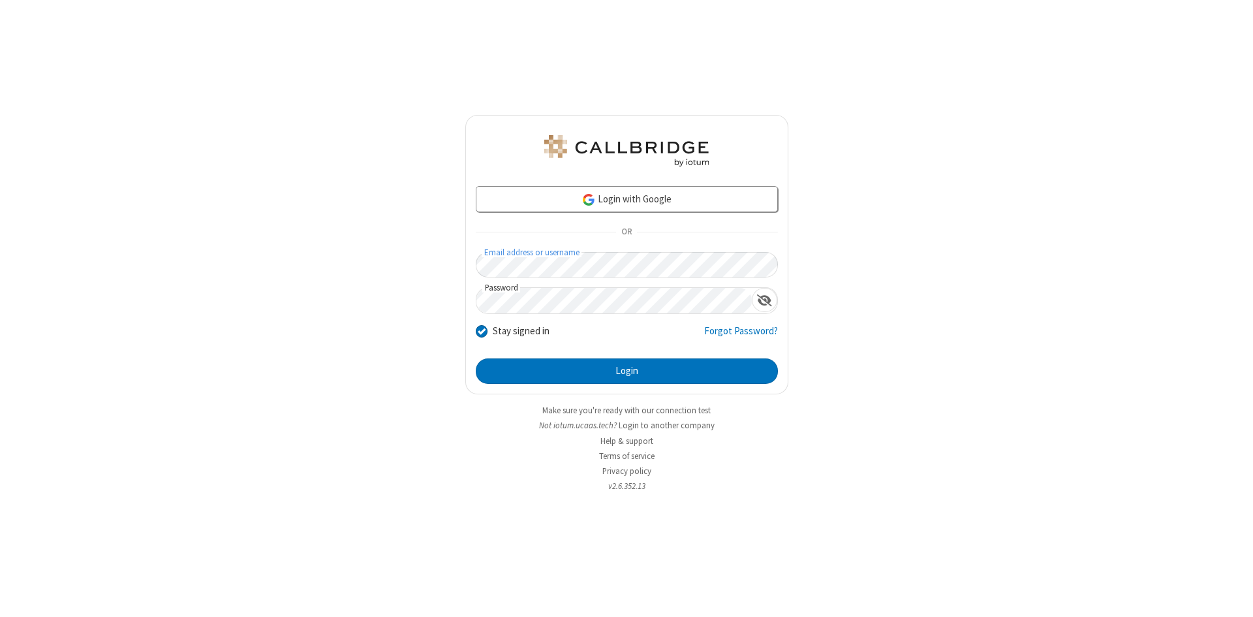
click at [476, 358] on button "Login" at bounding box center [627, 371] width 302 height 26
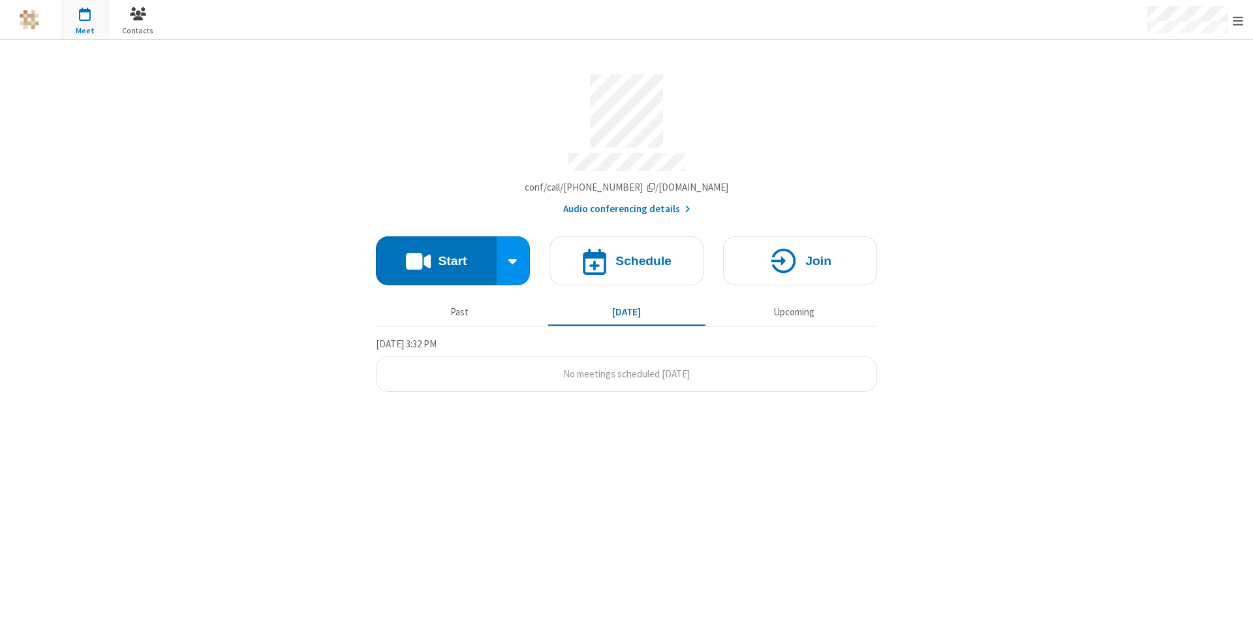
click at [142, 18] on span "button" at bounding box center [138, 14] width 49 height 22
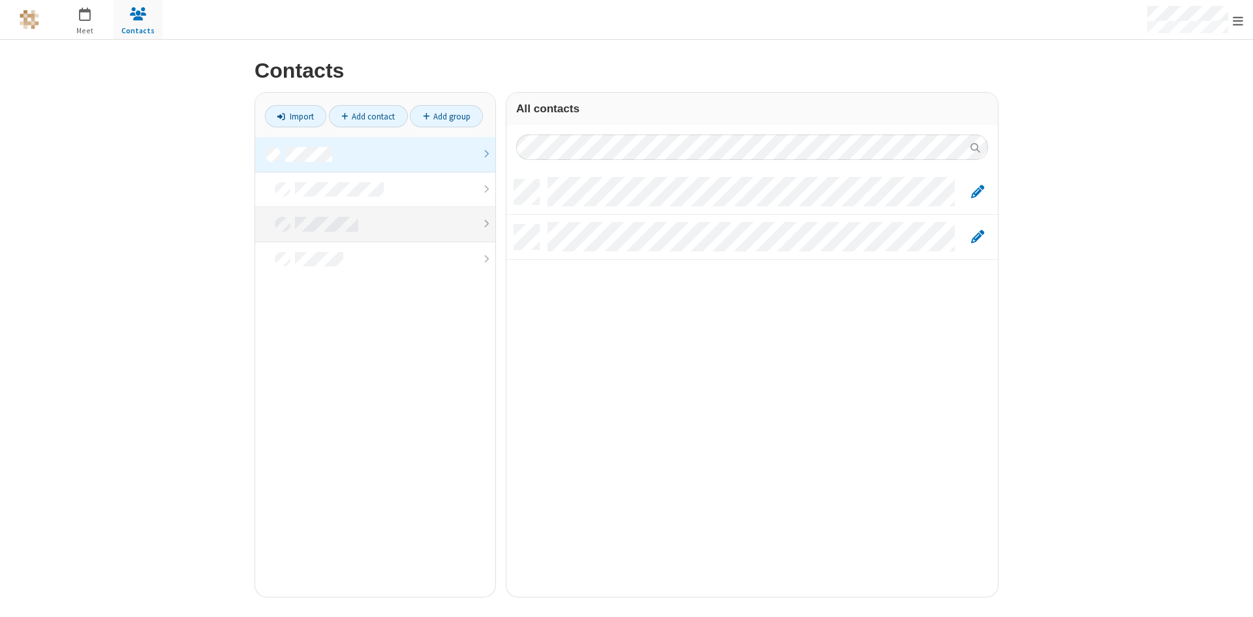
click at [375, 219] on link at bounding box center [375, 224] width 240 height 35
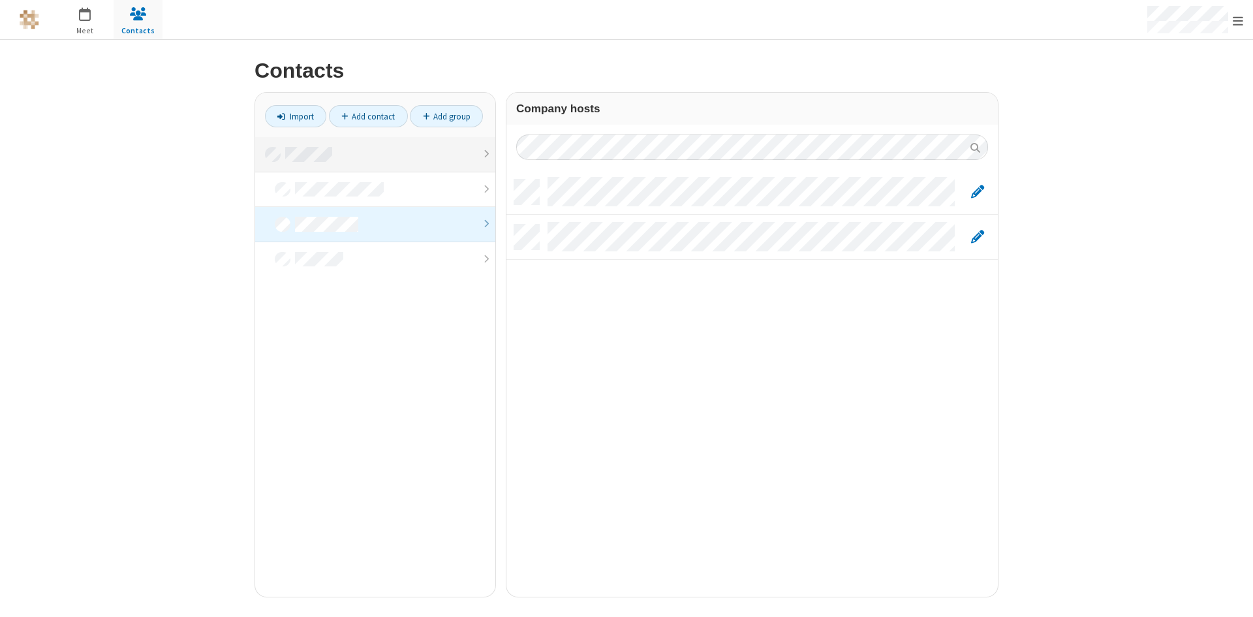
click at [450, 165] on link at bounding box center [375, 154] width 240 height 35
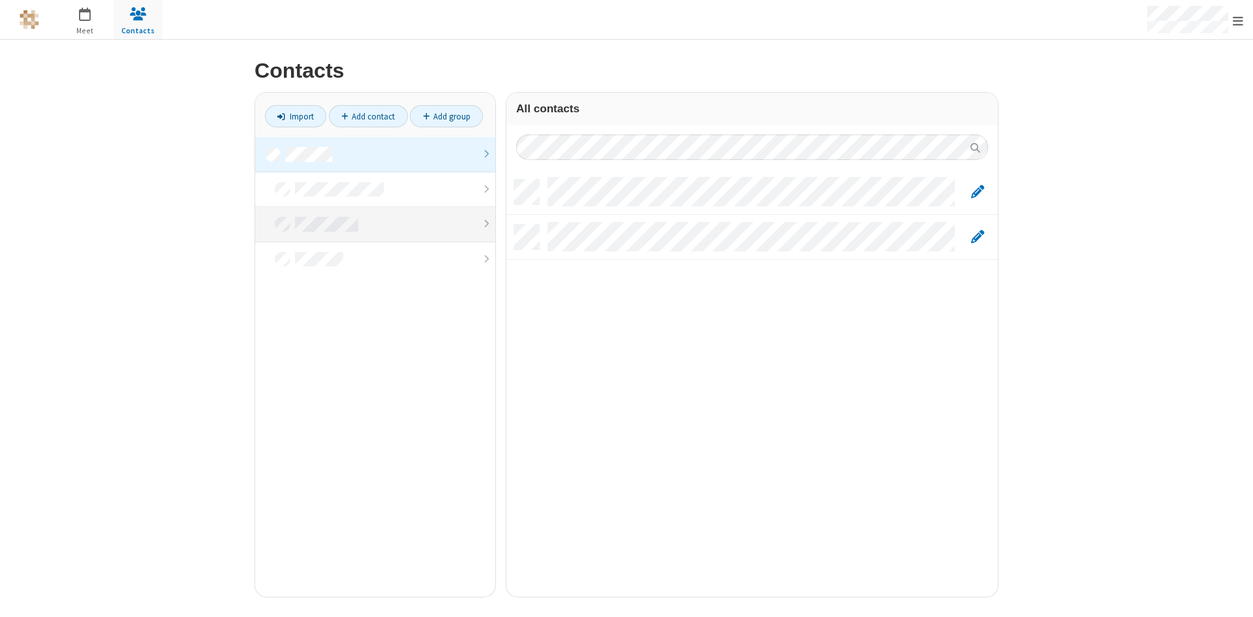
click at [387, 225] on link at bounding box center [375, 224] width 240 height 35
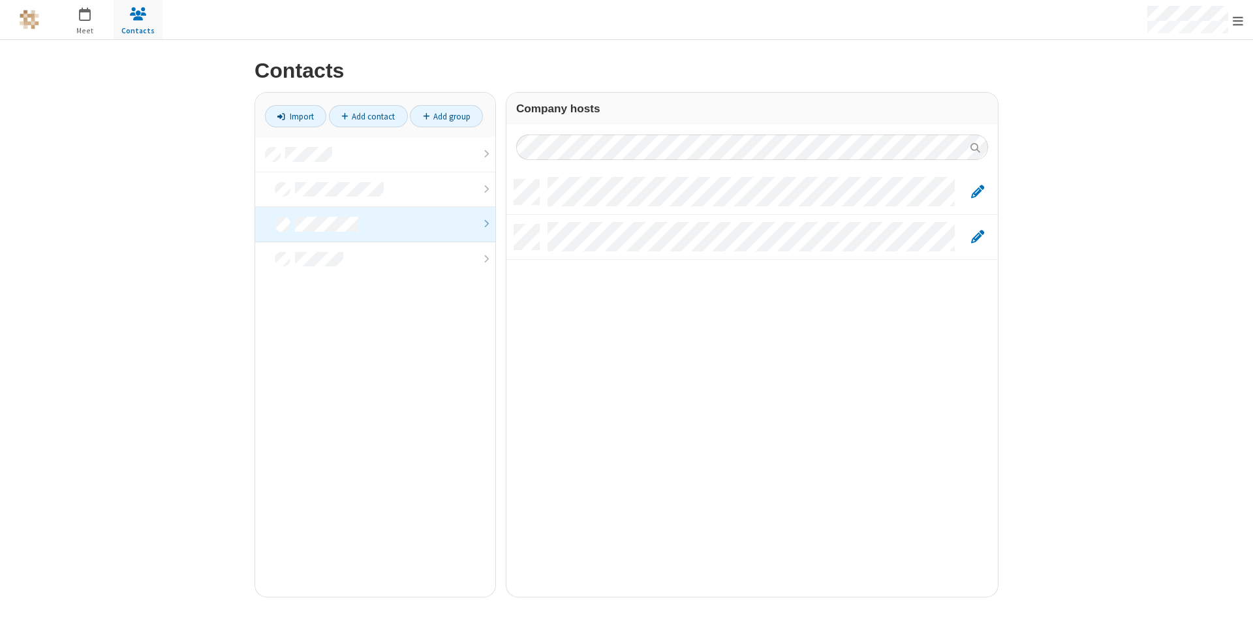
click at [125, 235] on div "Contacts Import Add contact Add group Company hosts" at bounding box center [626, 328] width 1253 height 577
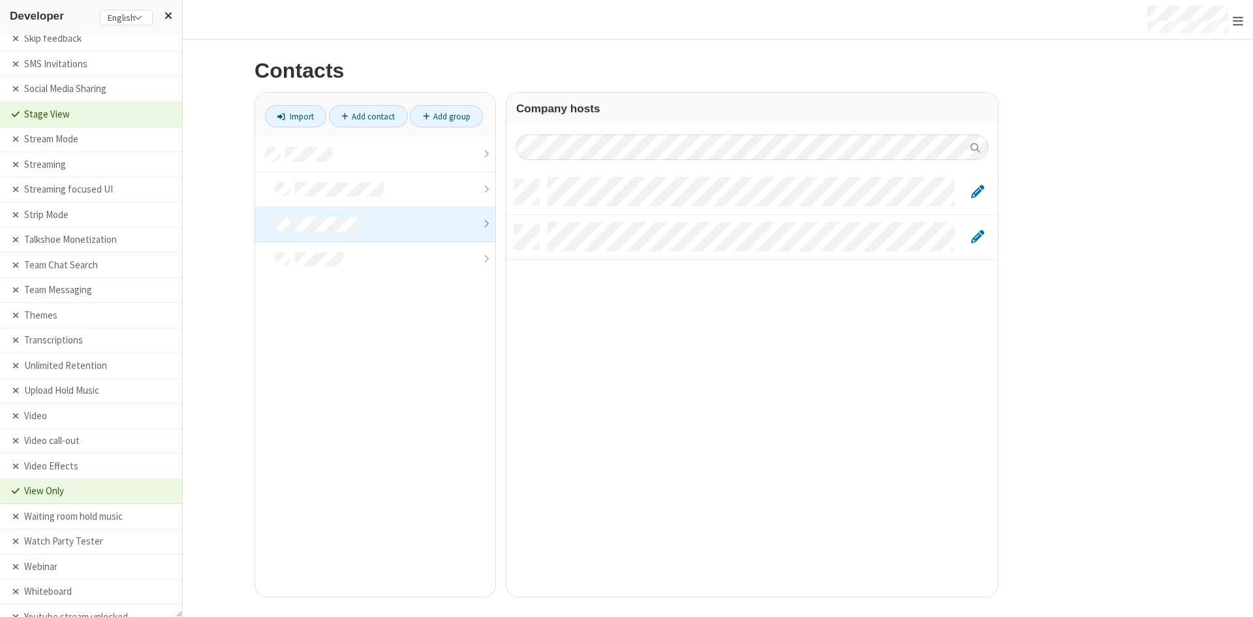
scroll to position [2874, 0]
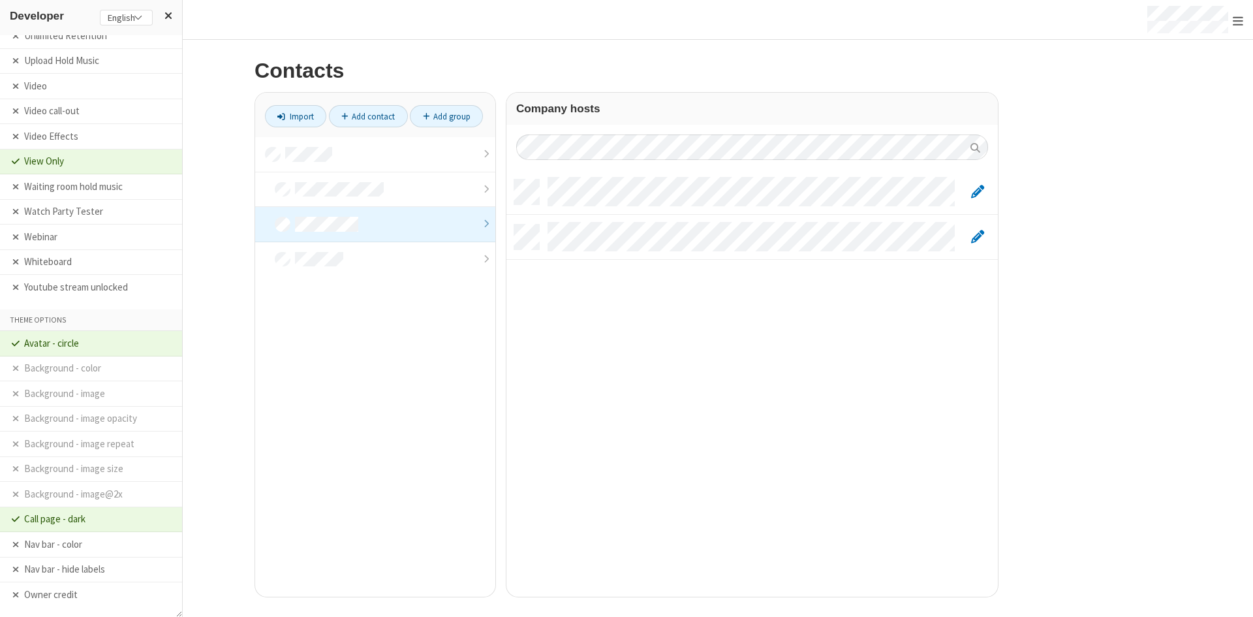
click at [1065, 365] on div "Contacts Import Add contact Add group Company hosts" at bounding box center [626, 328] width 1253 height 577
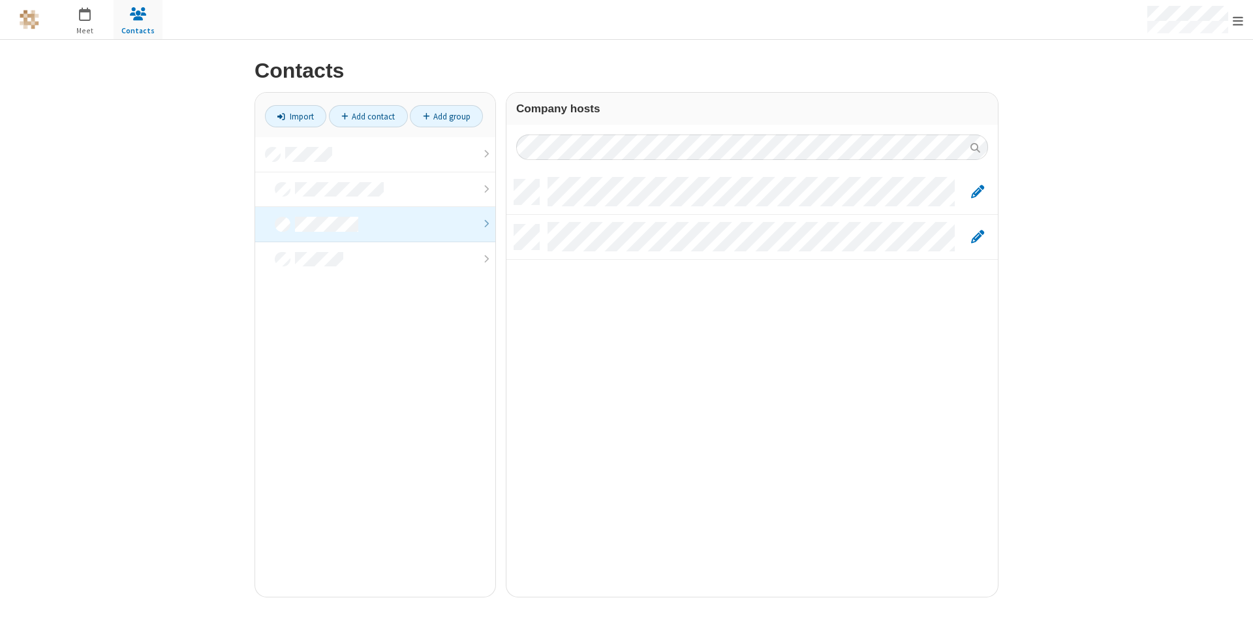
click at [172, 246] on div "Contacts Import Add contact Add group Company hosts" at bounding box center [626, 328] width 1253 height 577
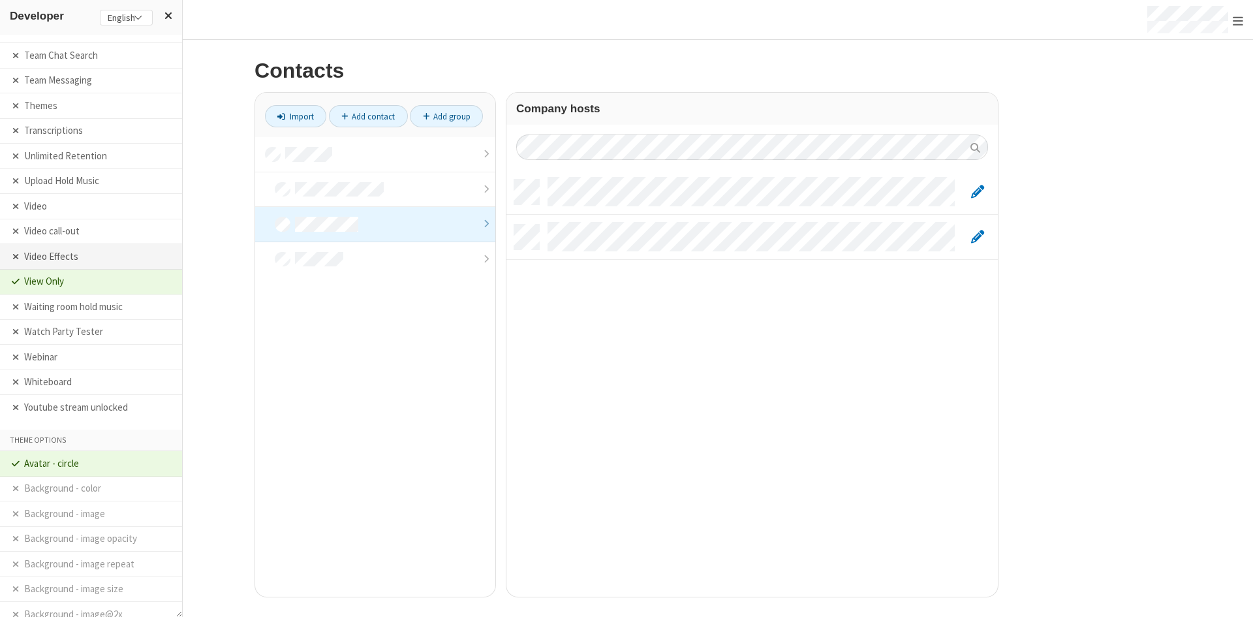
scroll to position [2746, 0]
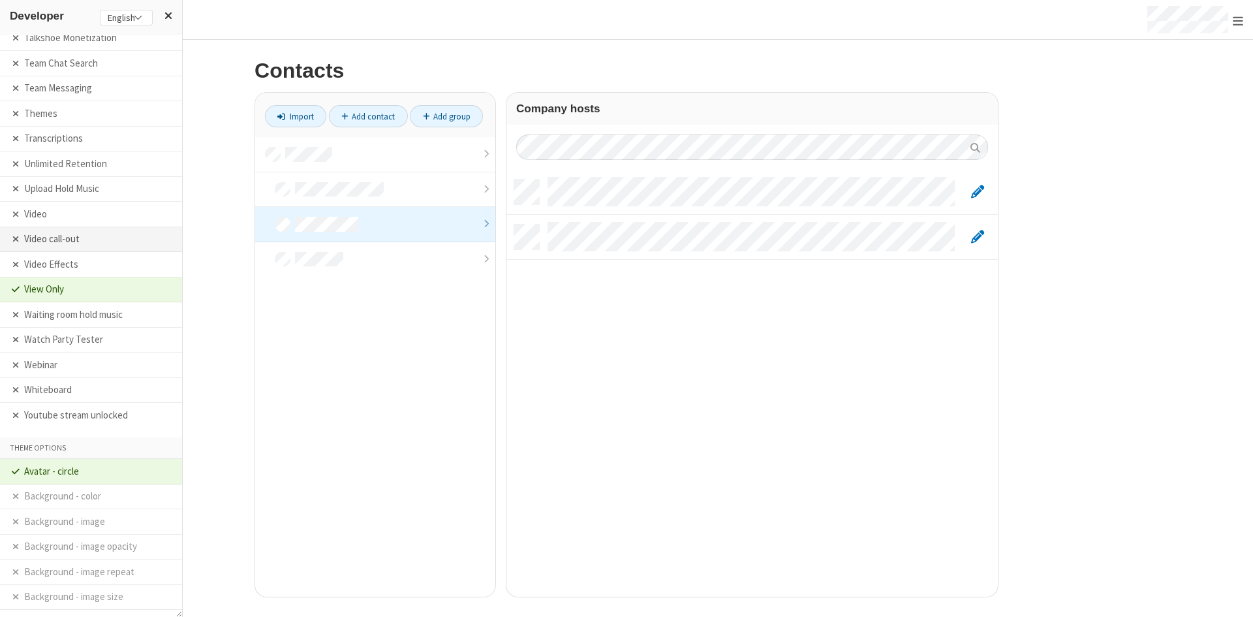
click at [106, 236] on li "Video call-out" at bounding box center [91, 239] width 182 height 25
click at [937, 231] on span "Start a video meeting" at bounding box center [942, 237] width 15 height 16
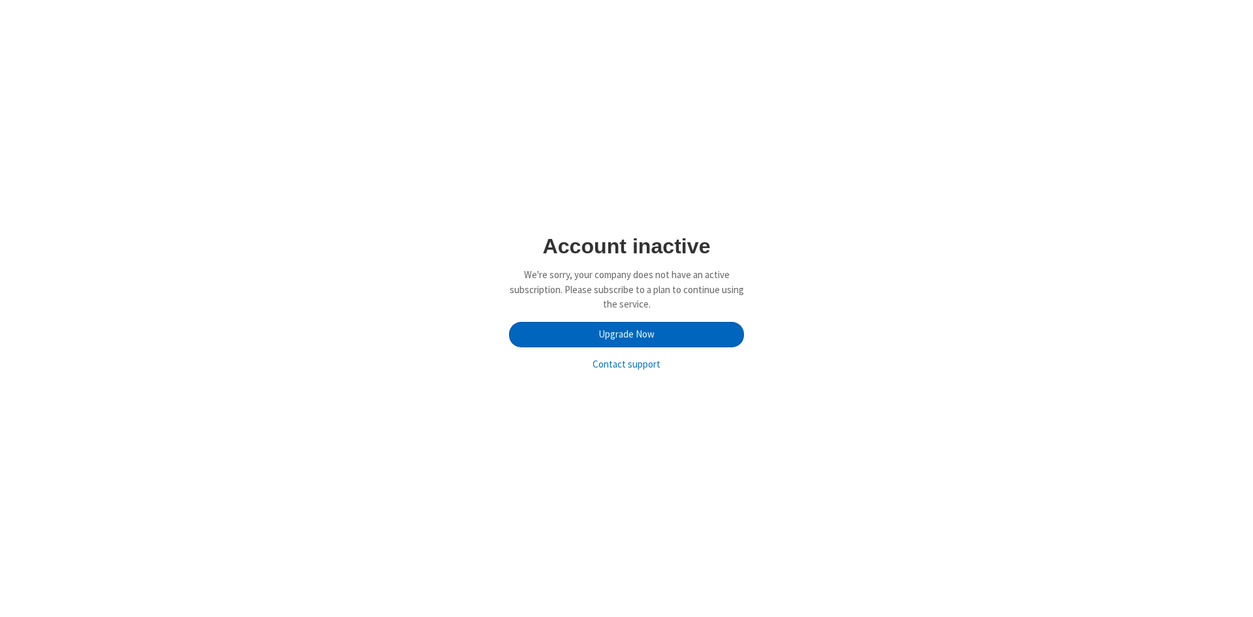
click at [657, 330] on link "Upgrade Now" at bounding box center [626, 335] width 235 height 26
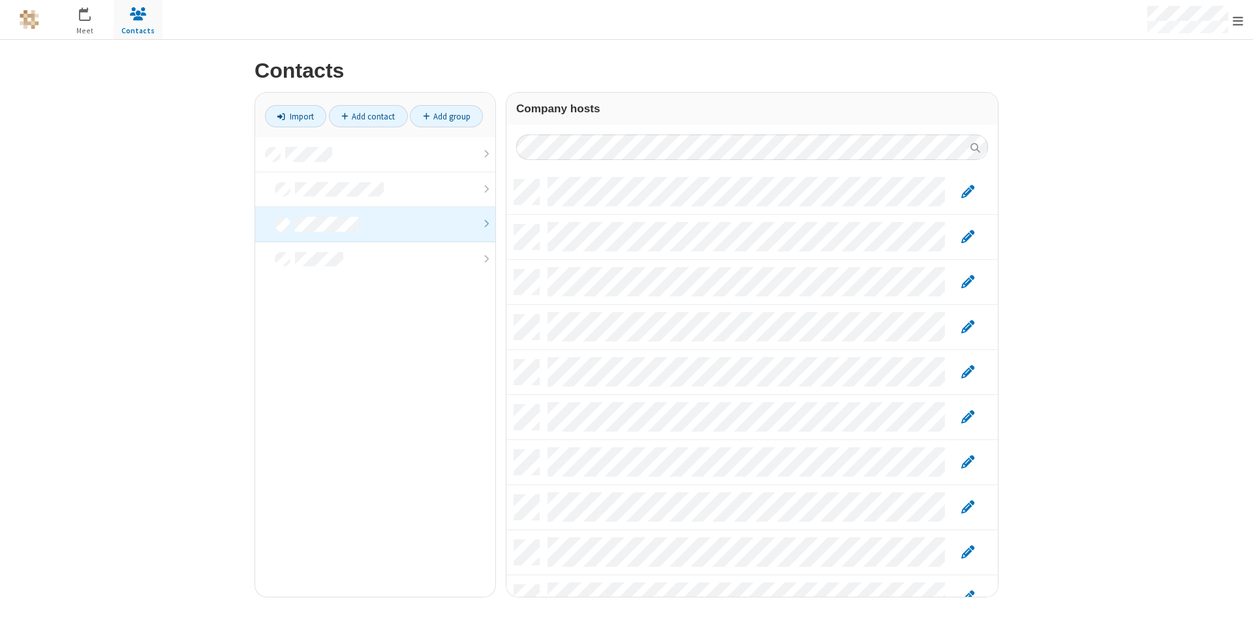
scroll to position [417, 482]
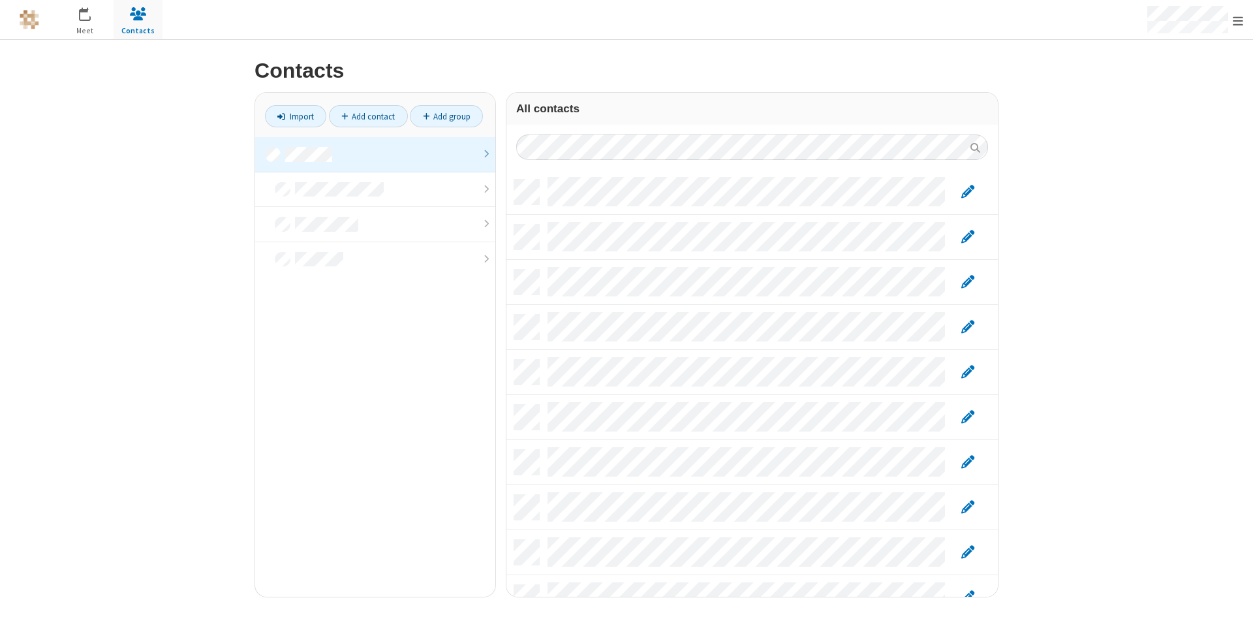
click at [129, 16] on span "button" at bounding box center [138, 14] width 49 height 22
click at [223, 253] on div "Contacts Import Add contact Add group All contacts" at bounding box center [626, 328] width 1253 height 577
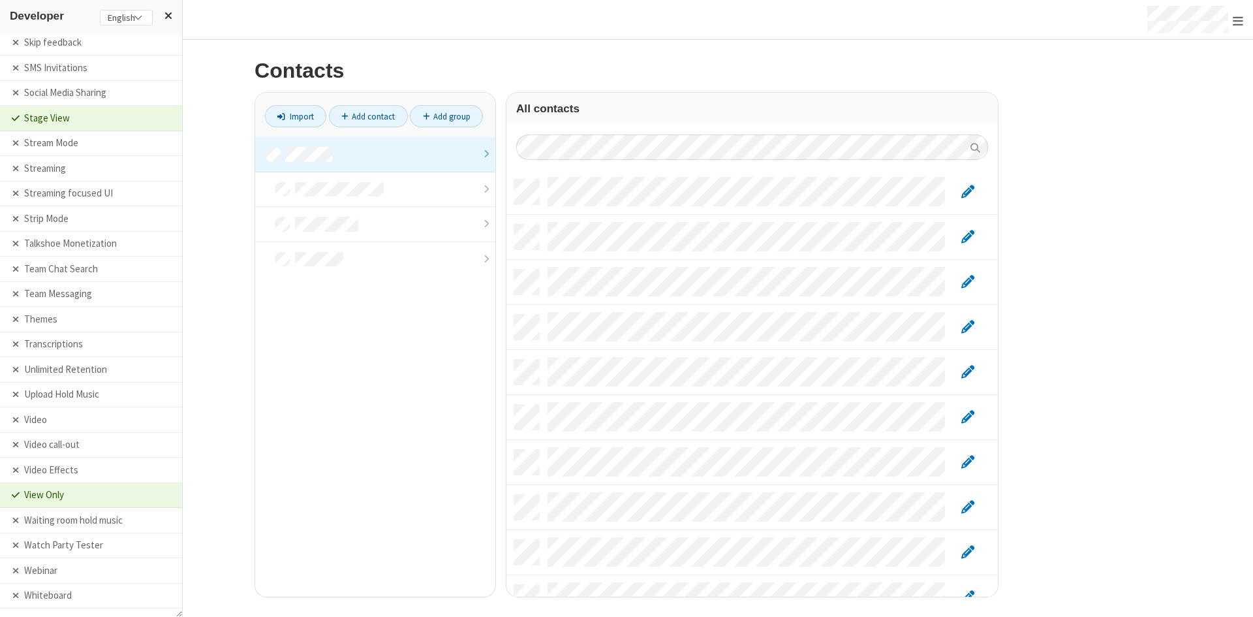
scroll to position [2544, 0]
click at [116, 442] on li "Video call-out" at bounding box center [91, 441] width 182 height 25
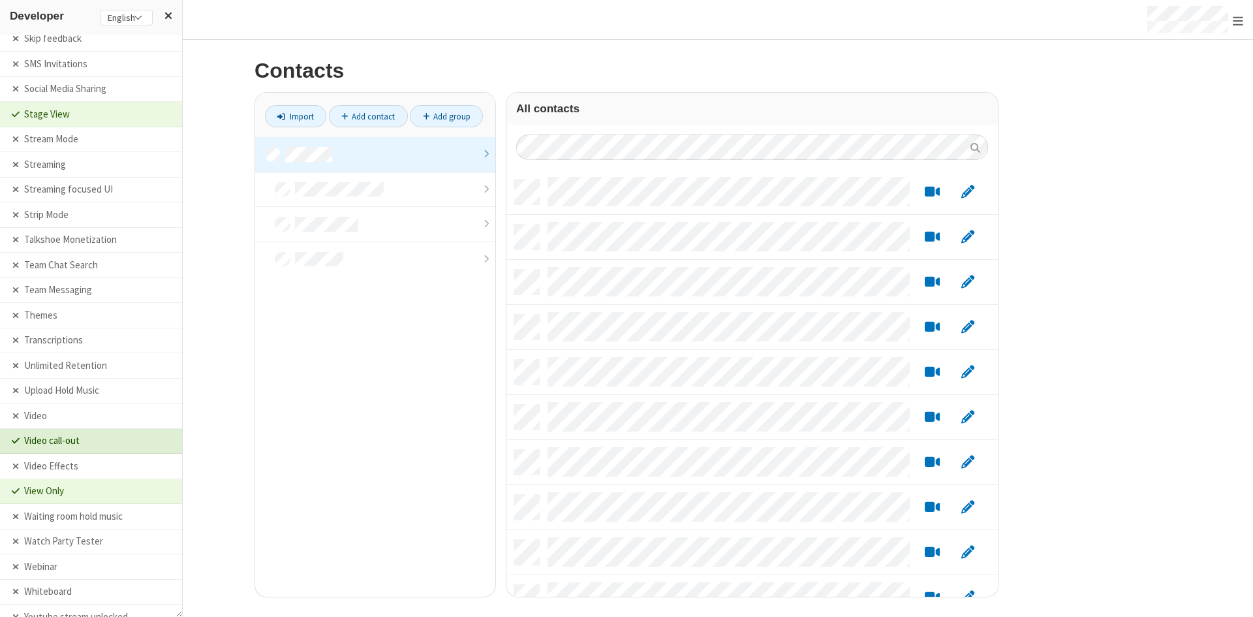
click at [116, 442] on li "Video call-out" at bounding box center [91, 441] width 182 height 25
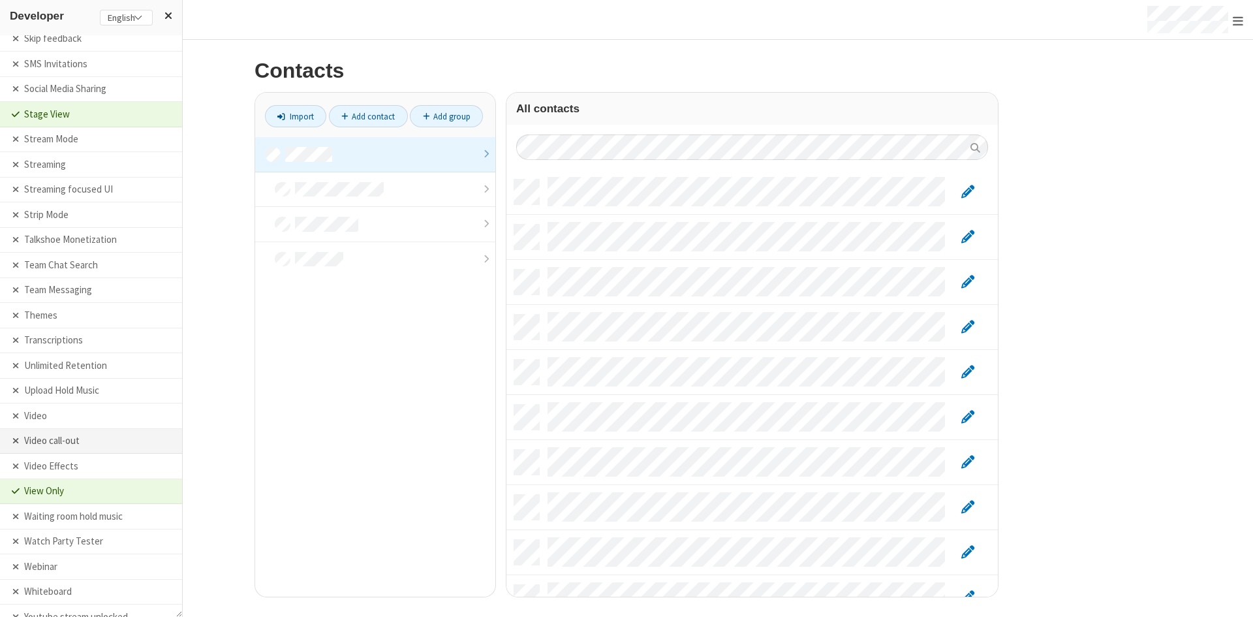
click at [116, 442] on li "Video call-out" at bounding box center [91, 441] width 182 height 25
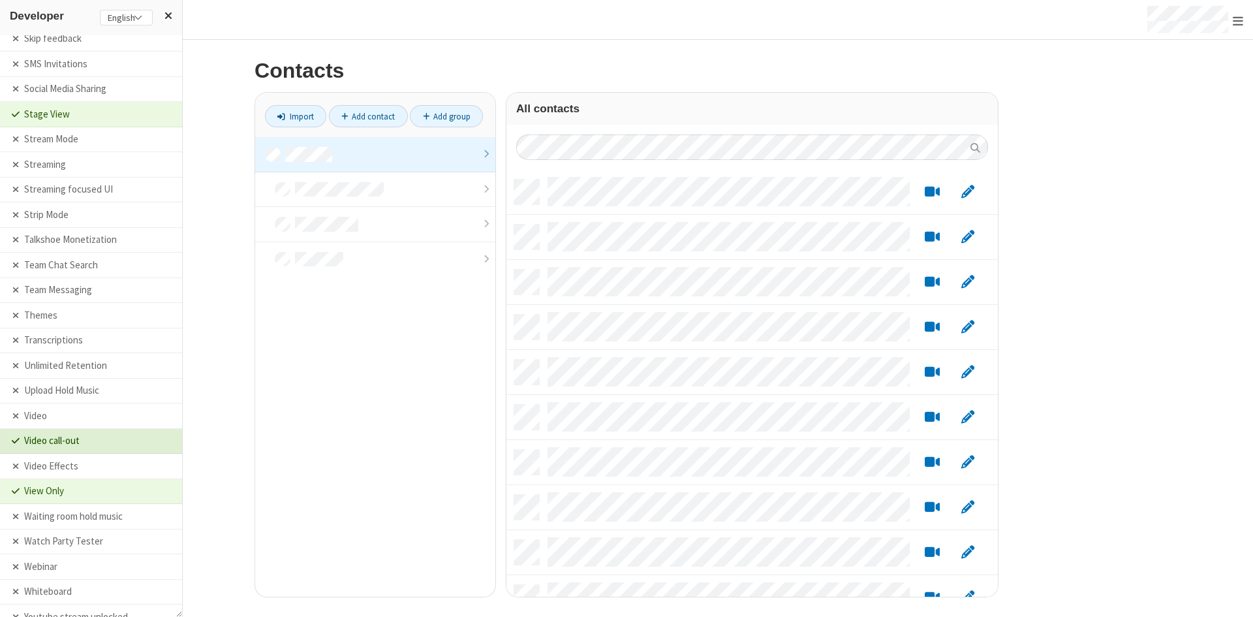
click at [116, 442] on li "Video call-out" at bounding box center [91, 441] width 182 height 25
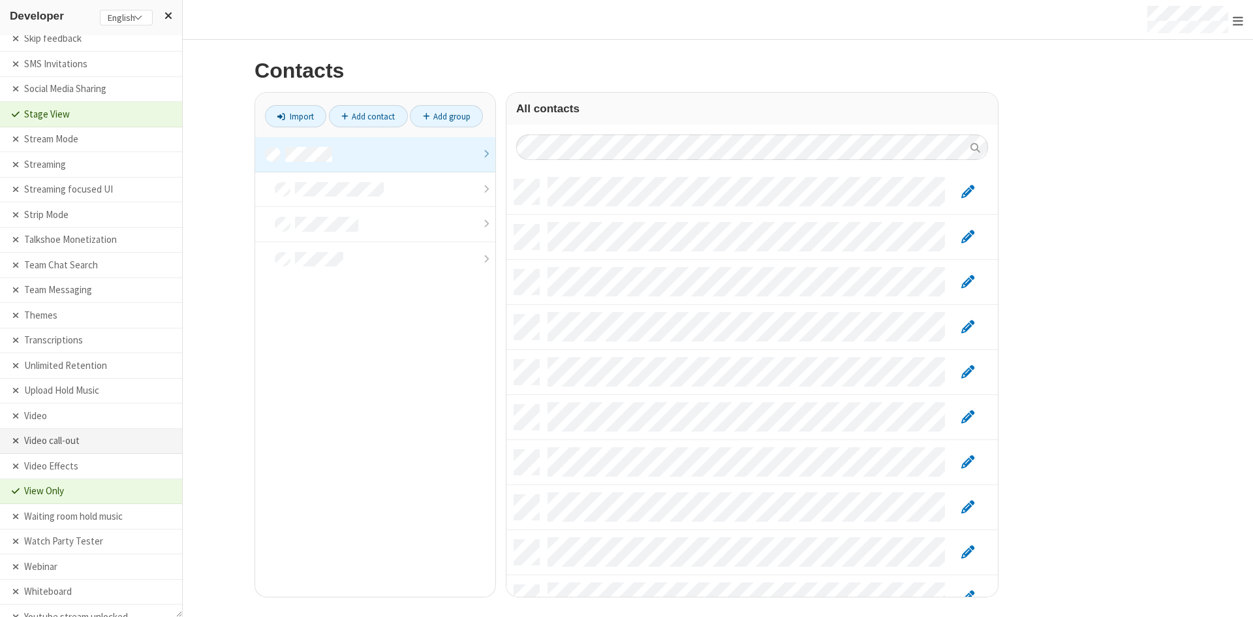
click at [116, 442] on li "Video call-out" at bounding box center [91, 441] width 182 height 25
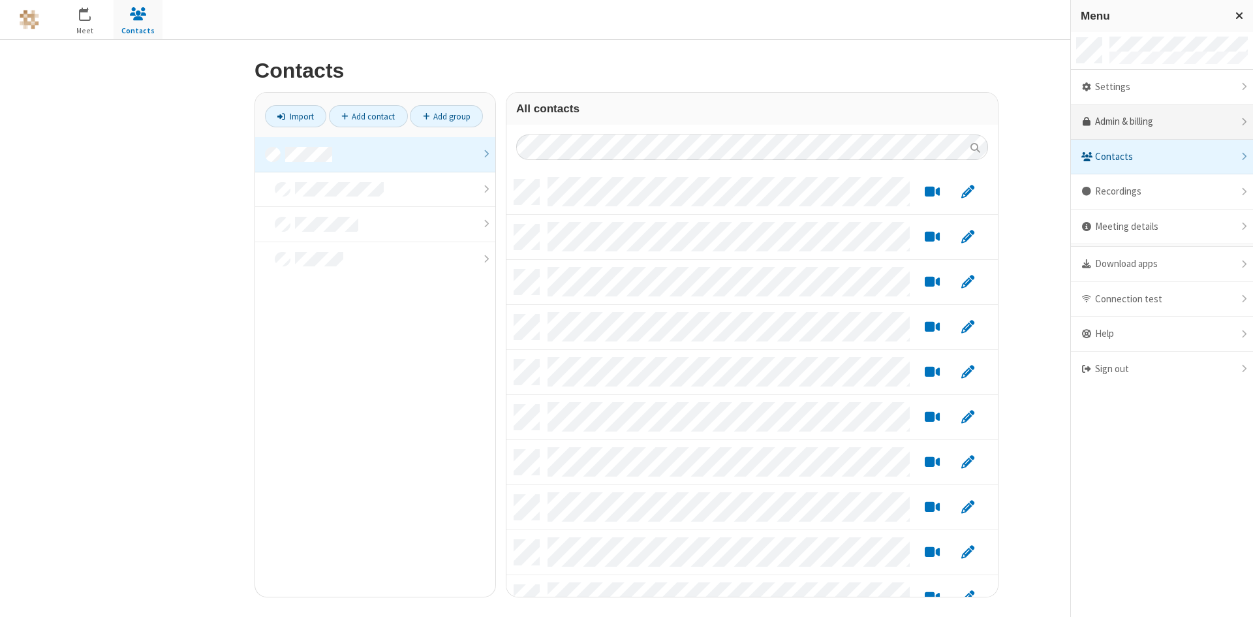
click at [1127, 122] on link "Admin & billing" at bounding box center [1162, 121] width 182 height 35
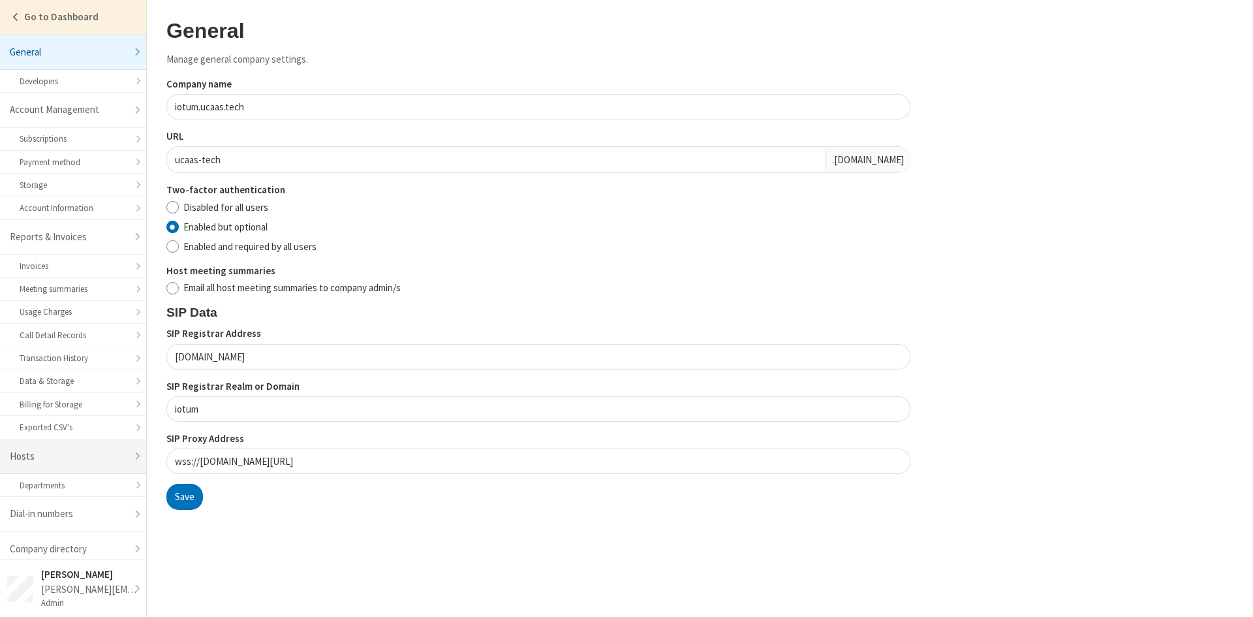
click at [54, 461] on link "Hosts" at bounding box center [73, 456] width 146 height 35
select select "25"
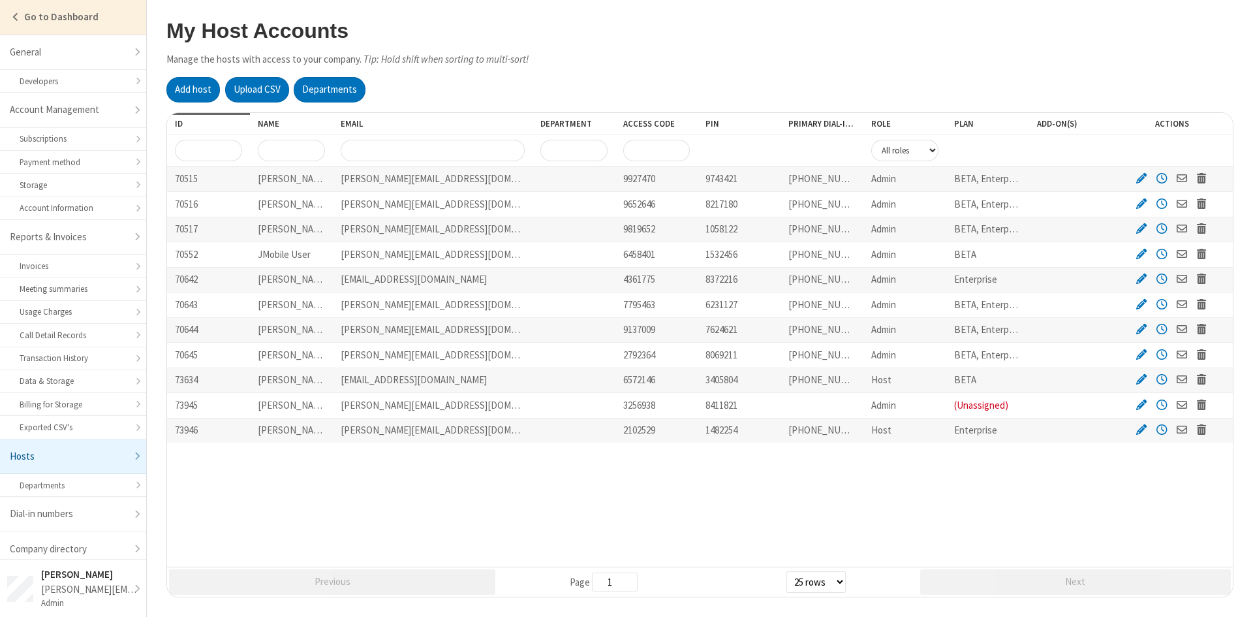
drag, startPoint x: 446, startPoint y: 125, endPoint x: 550, endPoint y: 128, distance: 104.5
click at [550, 128] on div "ID Name Email Department Access code PIN Primary Dial-In Number Role Plan Add-o…" at bounding box center [700, 123] width 1066 height 21
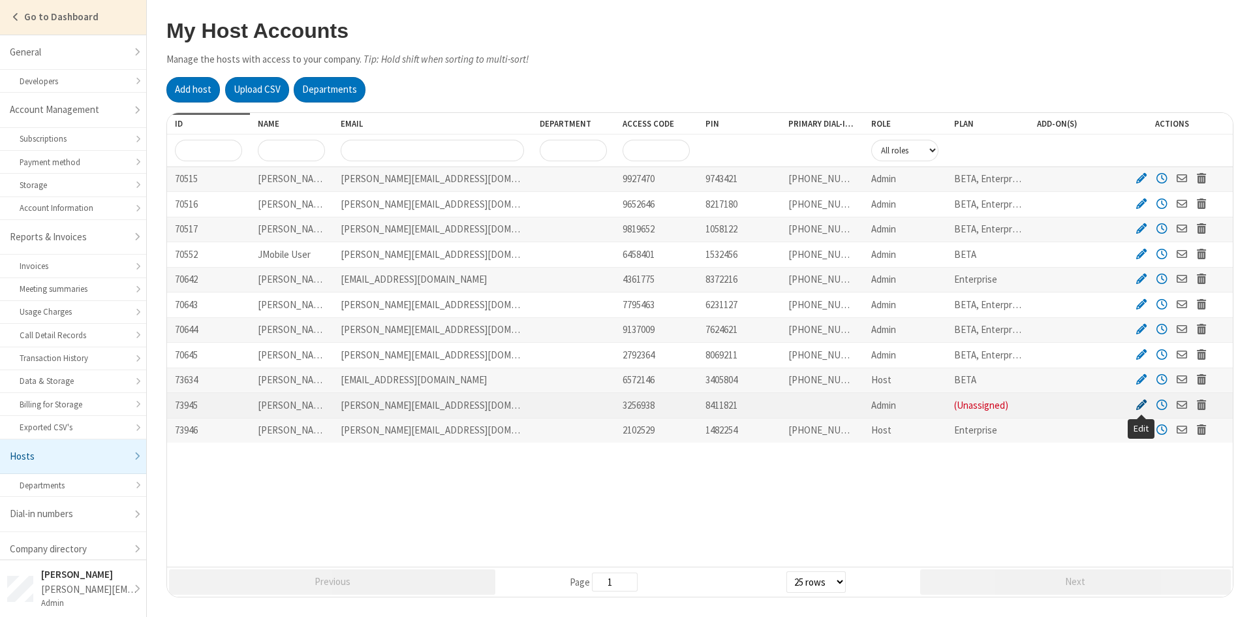
click at [1141, 400] on span "Edit" at bounding box center [1142, 404] width 10 height 12
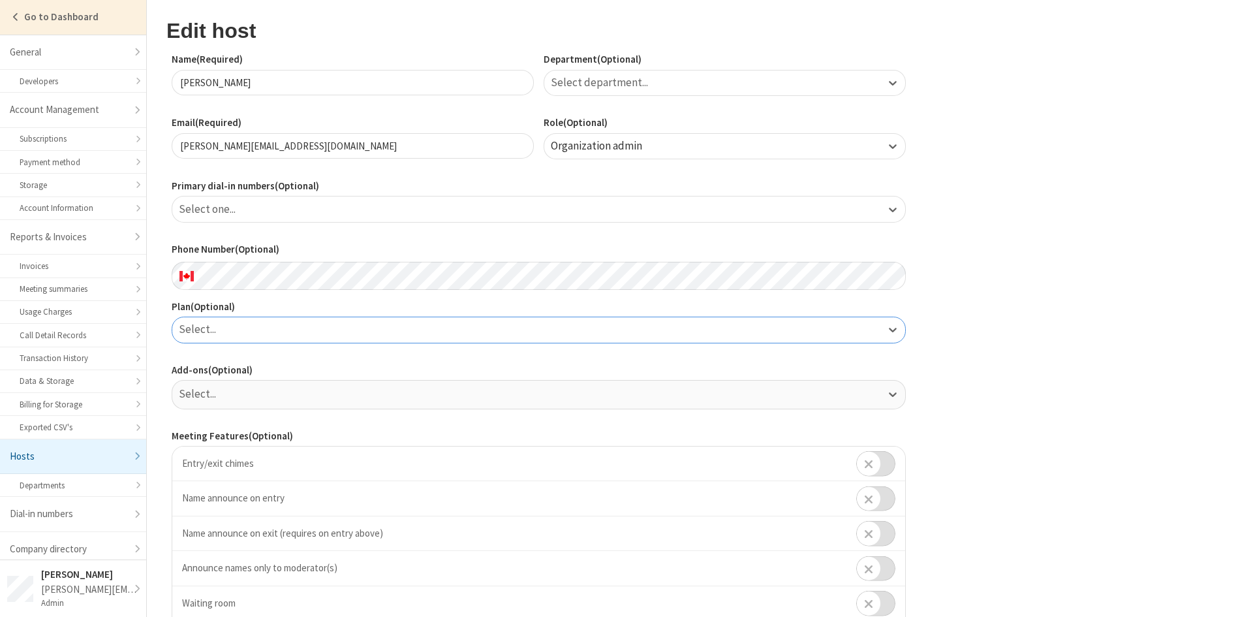
click at [388, 330] on div "Select..." at bounding box center [538, 329] width 733 height 25
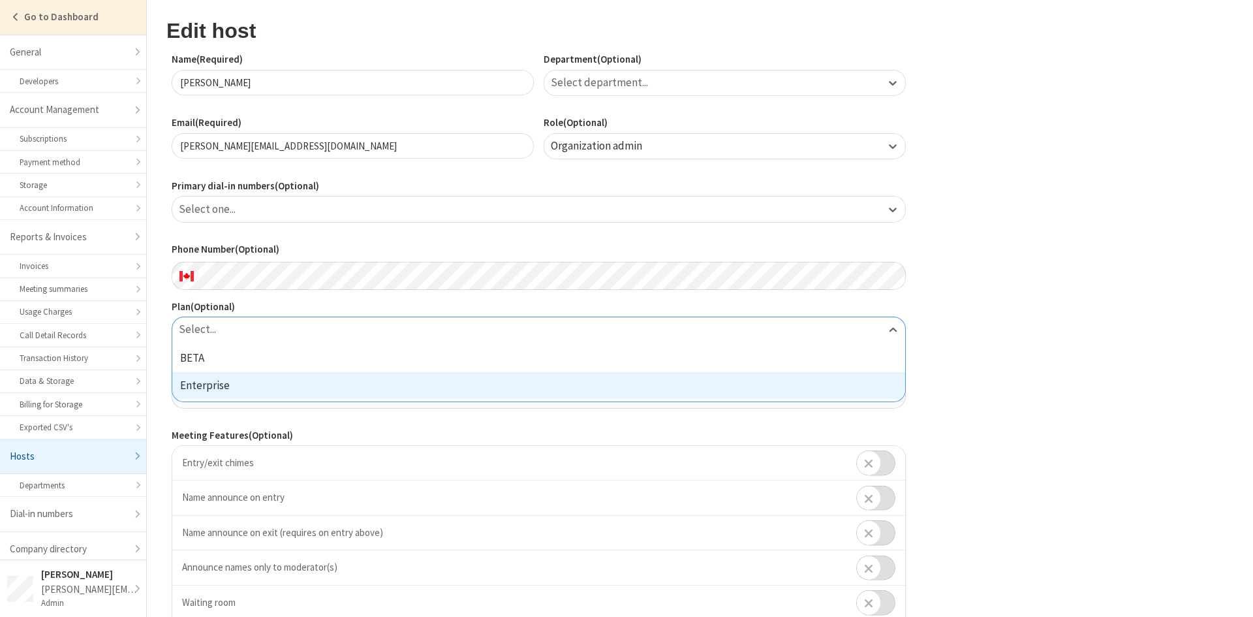
click at [296, 379] on div "Enterprise" at bounding box center [538, 385] width 733 height 27
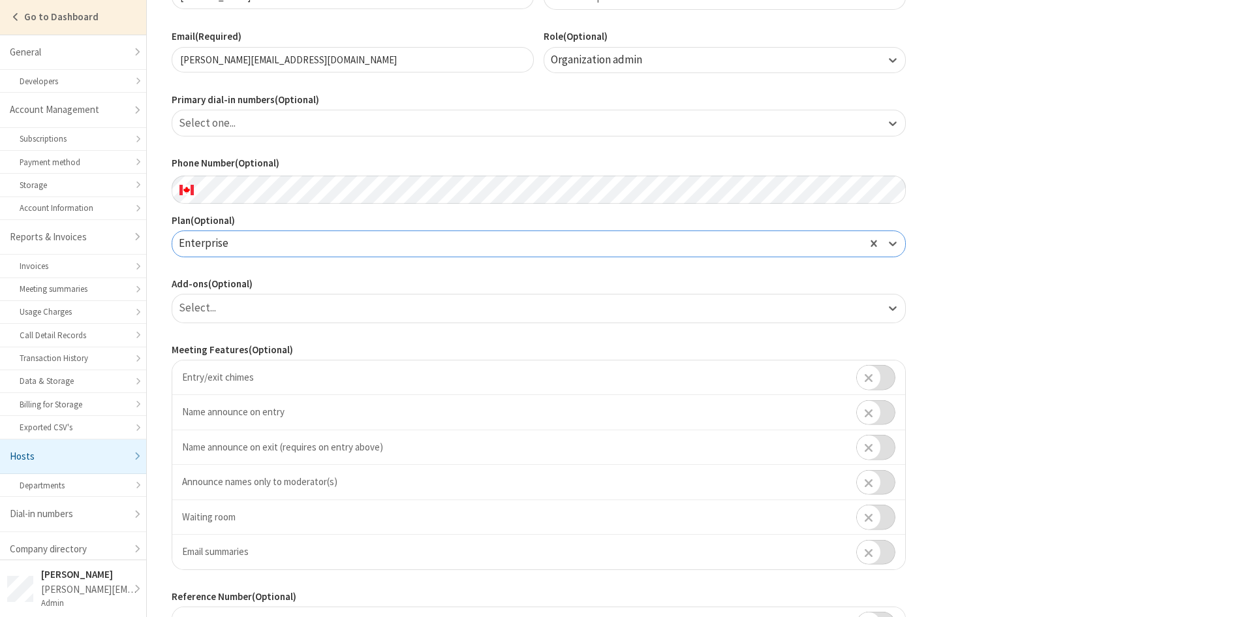
scroll to position [176, 0]
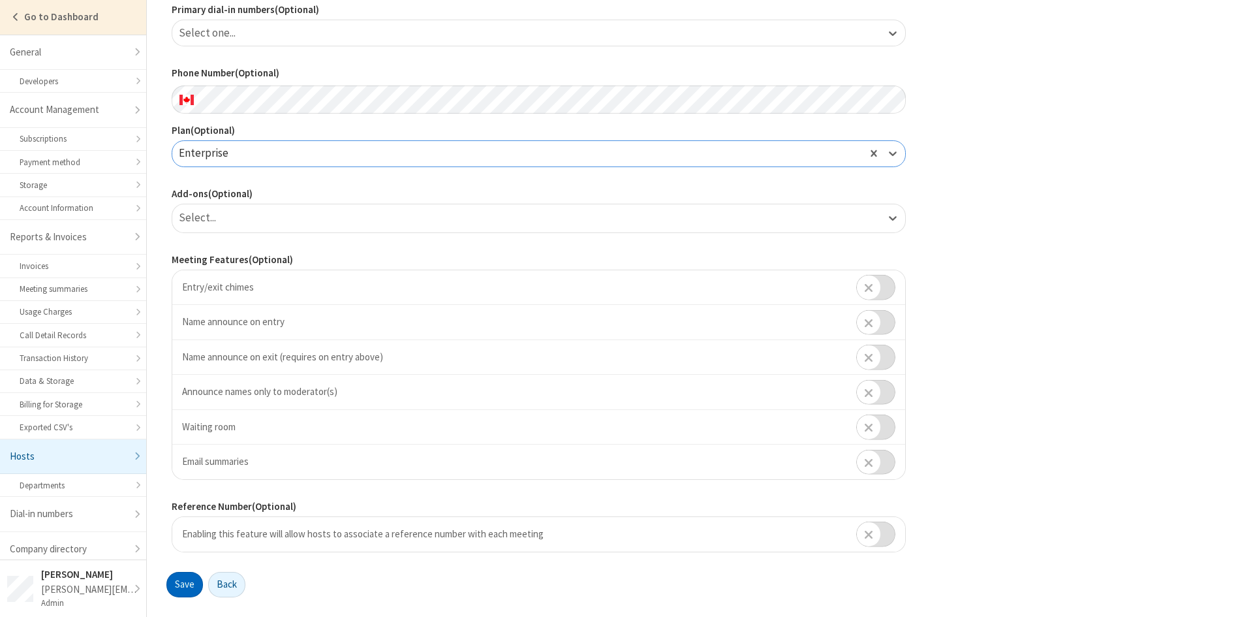
click at [188, 588] on button "Save" at bounding box center [184, 585] width 37 height 26
select select "25"
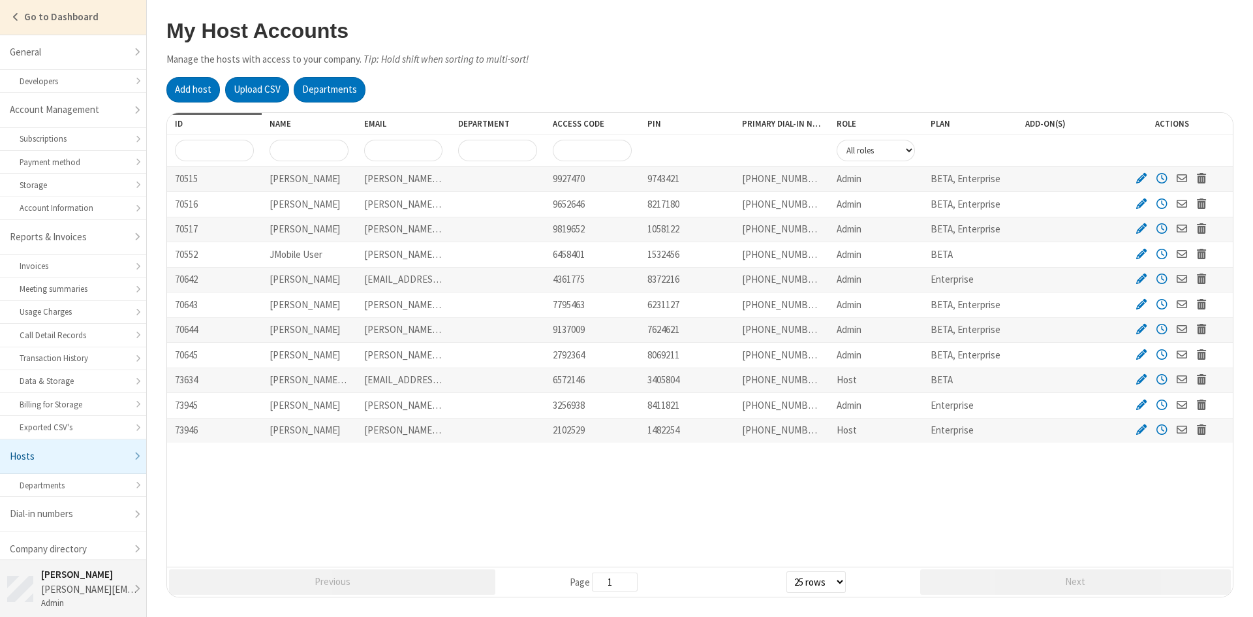
click at [105, 584] on div "wesley@iotum.com" at bounding box center [90, 589] width 98 height 15
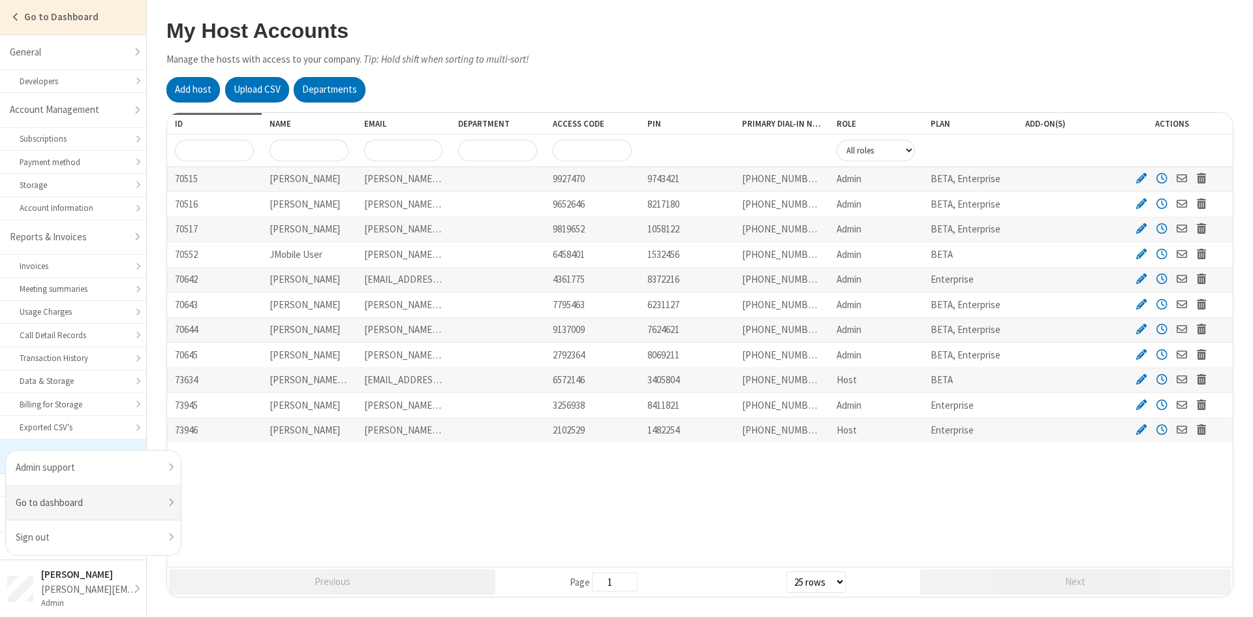
click at [133, 503] on link "Go to dashboard" at bounding box center [93, 503] width 175 height 35
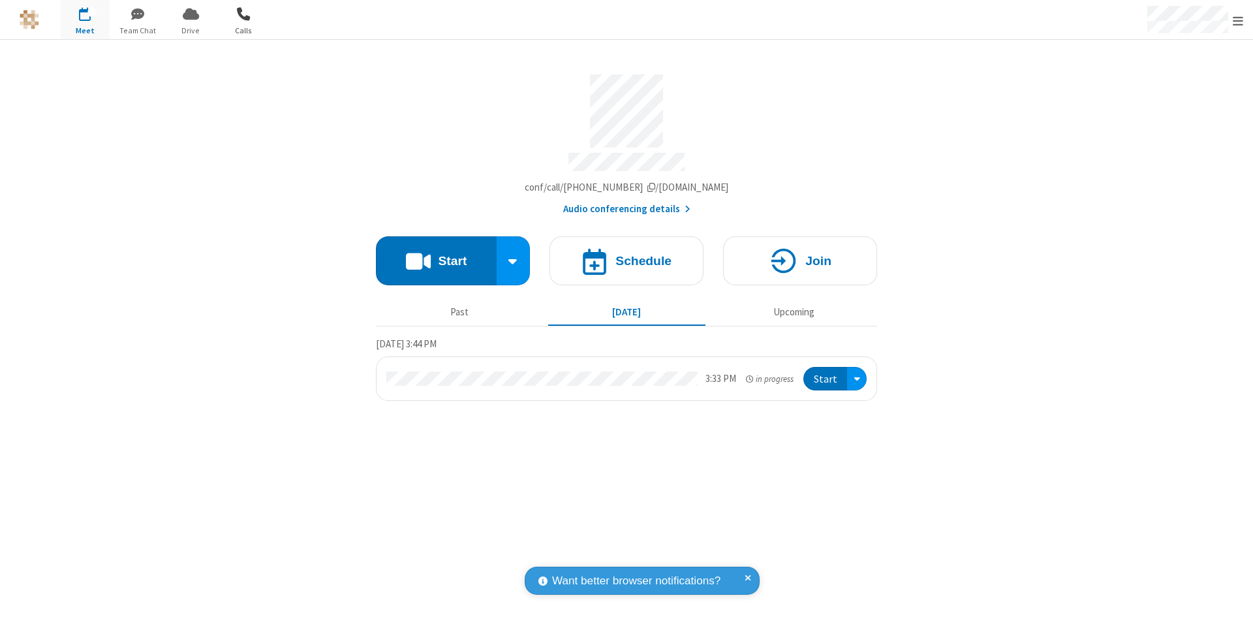
click at [249, 16] on span "button" at bounding box center [243, 14] width 49 height 22
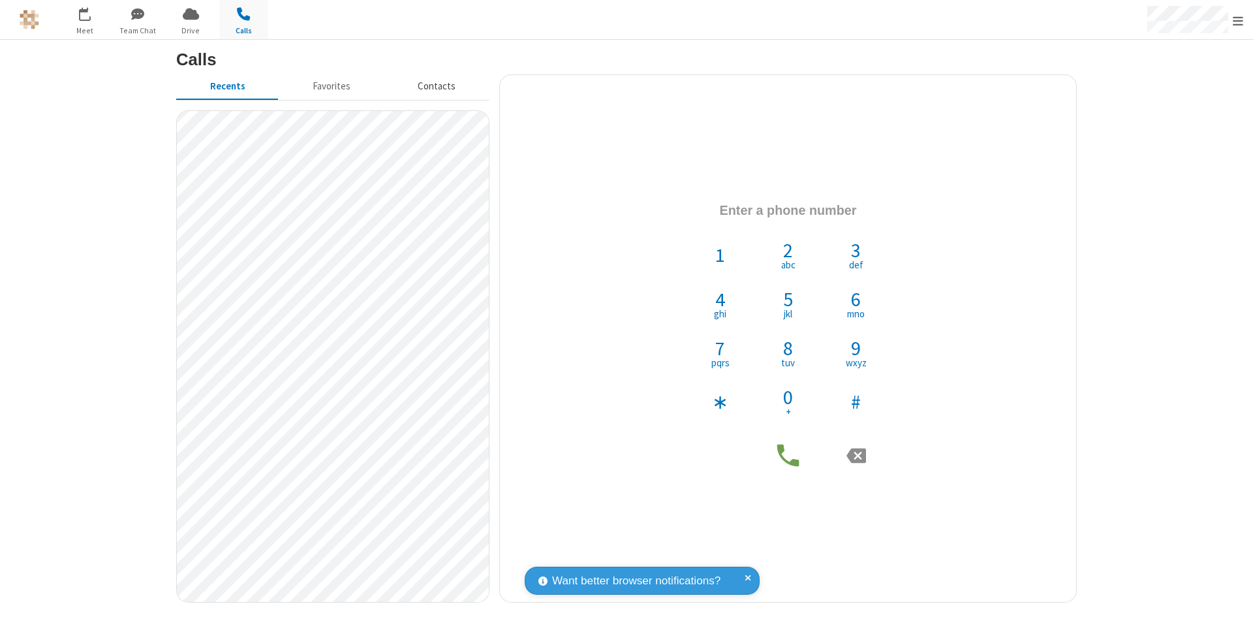
click at [428, 97] on button "Contacts" at bounding box center [437, 86] width 105 height 25
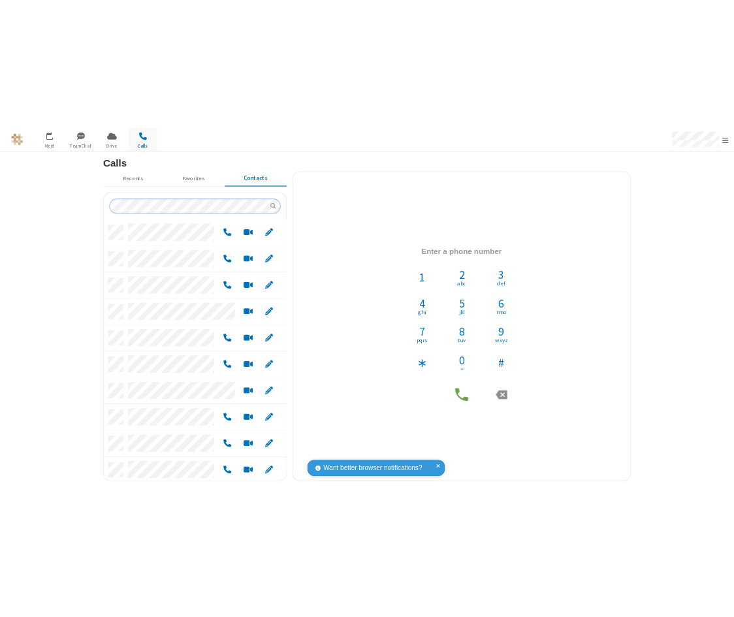
scroll to position [5, 0]
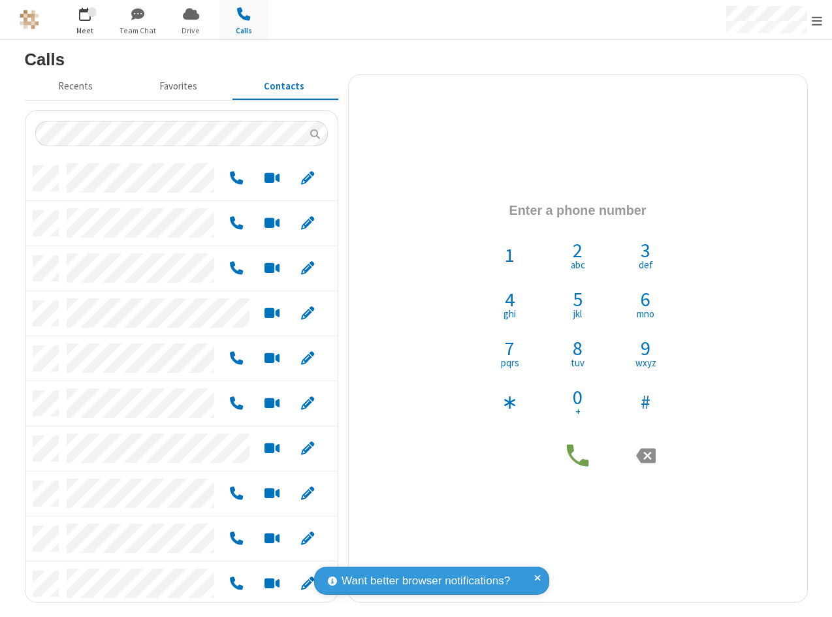
click at [86, 20] on span "button" at bounding box center [85, 14] width 49 height 22
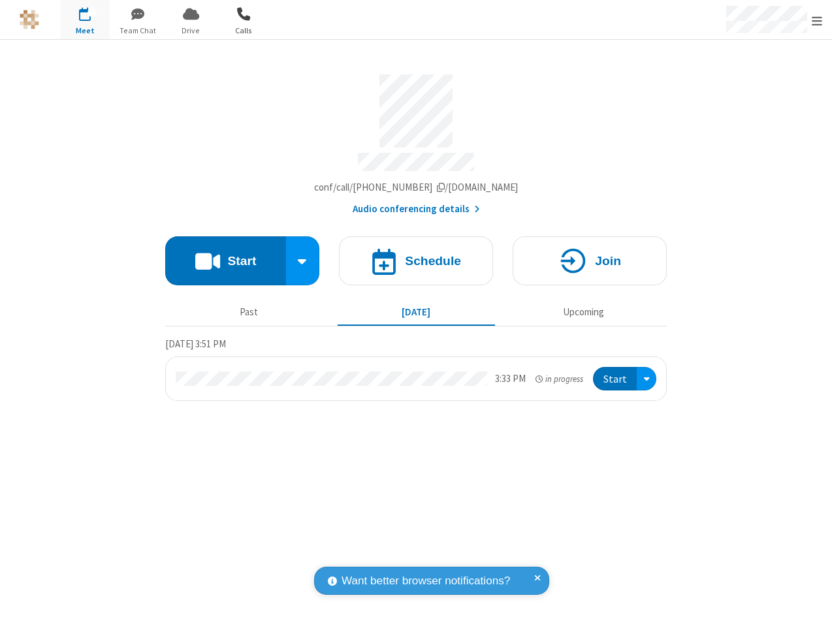
click at [235, 27] on span "Calls" at bounding box center [243, 31] width 49 height 12
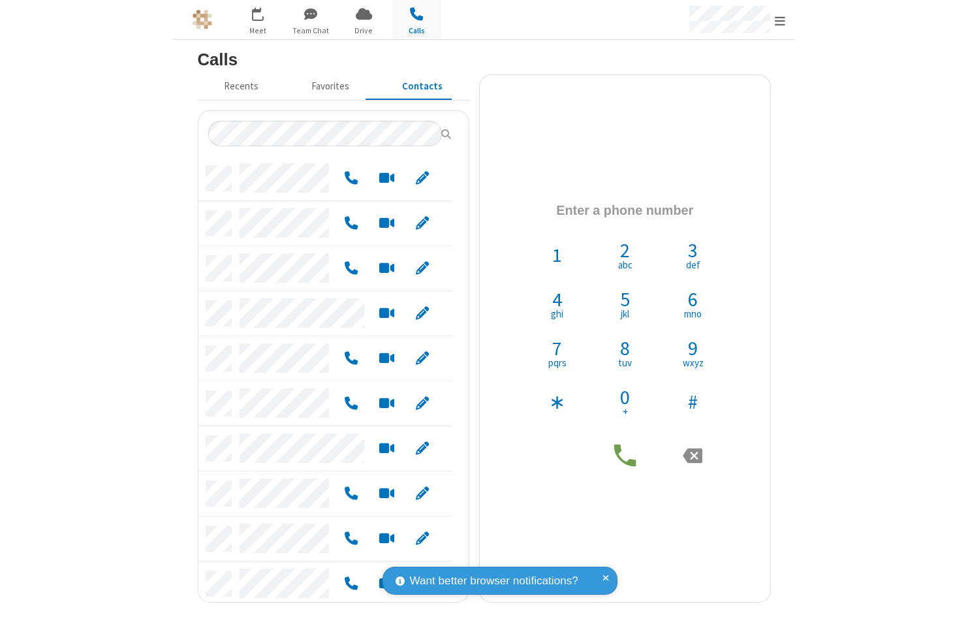
scroll to position [435, 302]
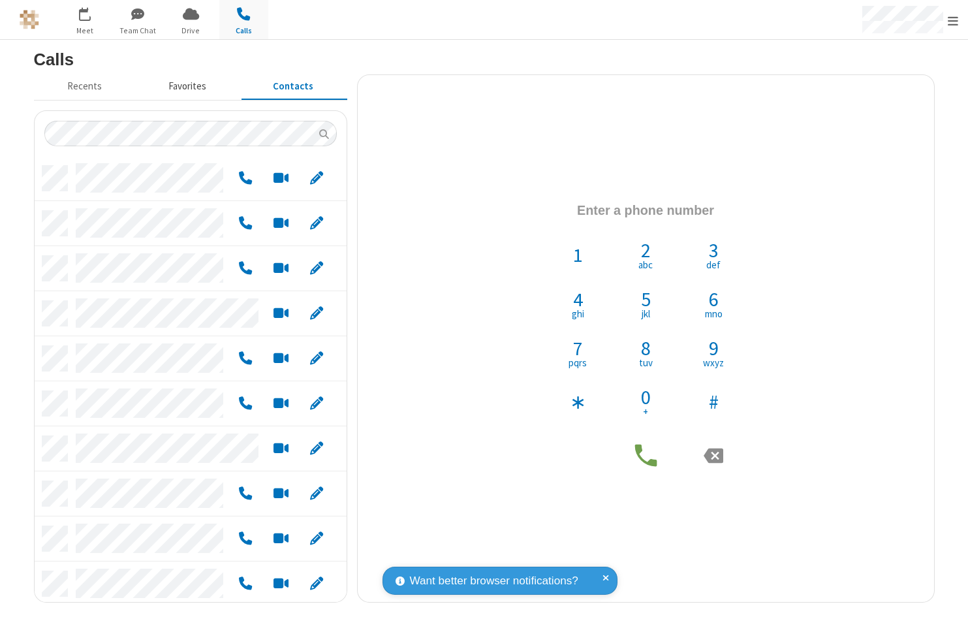
click at [195, 91] on button "Favorites" at bounding box center [187, 86] width 104 height 25
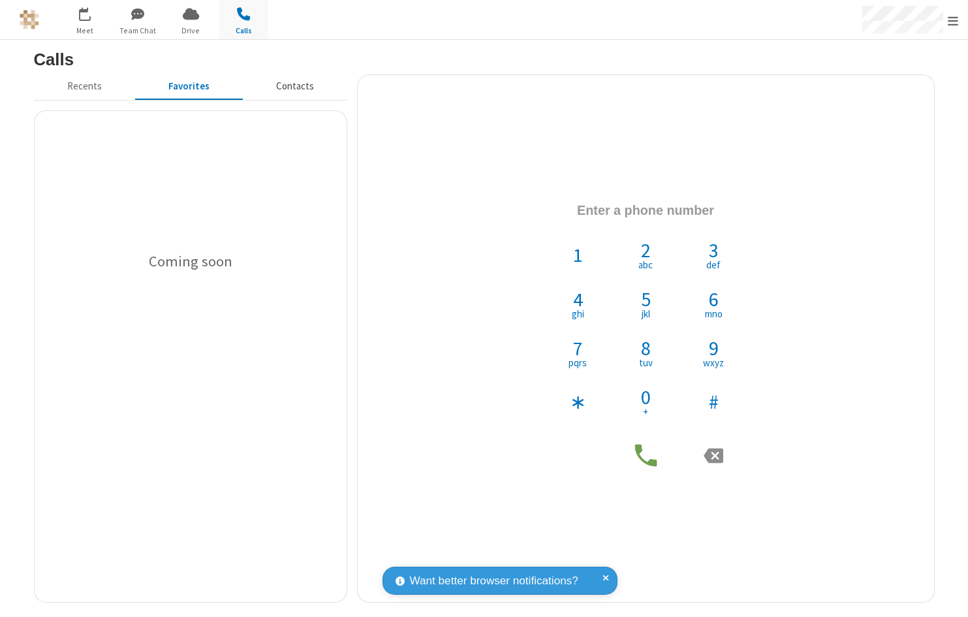
click at [281, 91] on button "Contacts" at bounding box center [295, 86] width 104 height 25
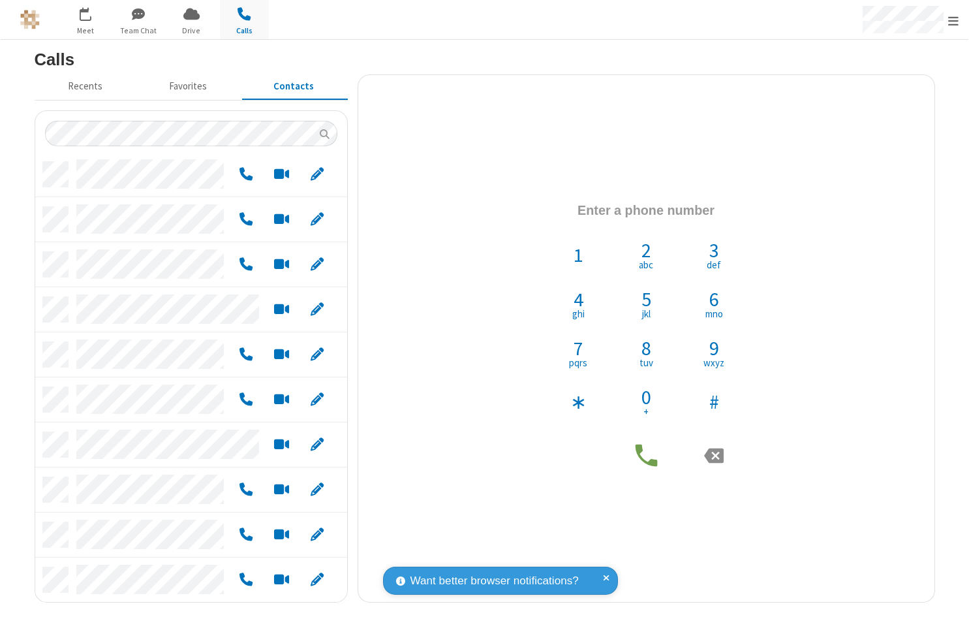
scroll to position [5, 0]
click at [733, 24] on div "Open menu" at bounding box center [910, 19] width 118 height 39
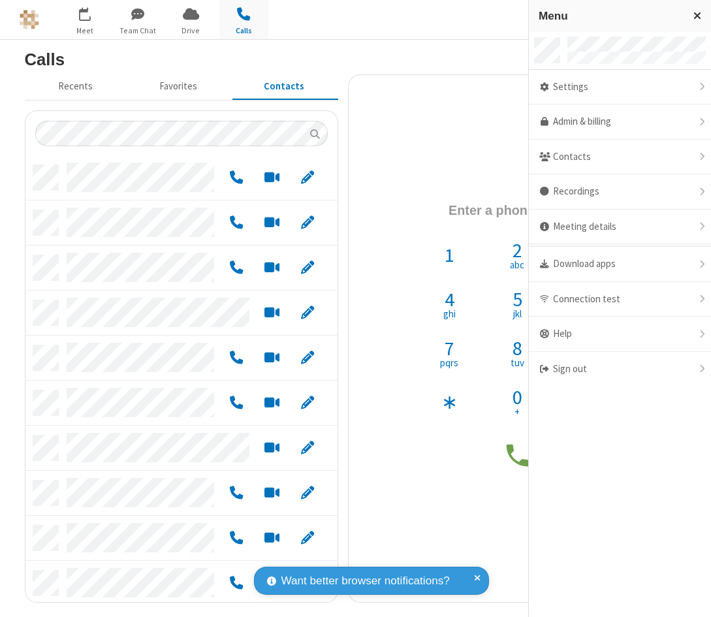
scroll to position [0, 0]
click at [71, 91] on button "Recents" at bounding box center [75, 86] width 101 height 25
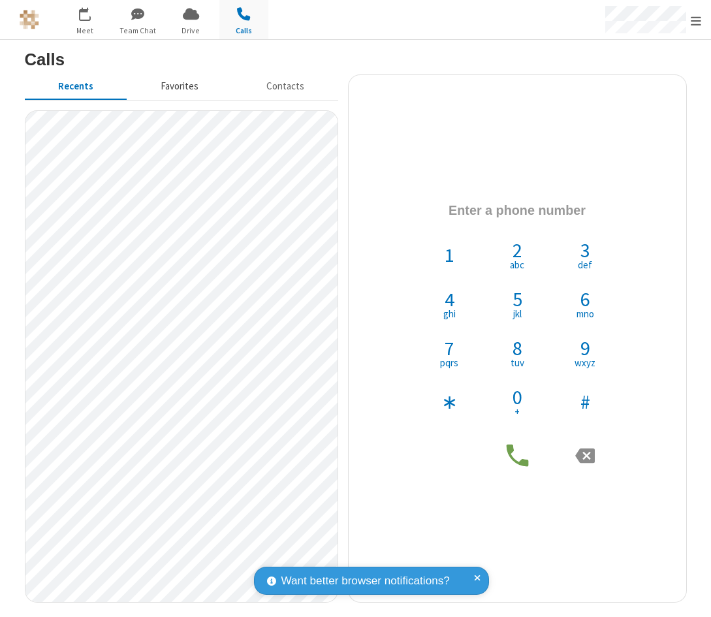
click at [163, 86] on button "Favorites" at bounding box center [179, 86] width 105 height 25
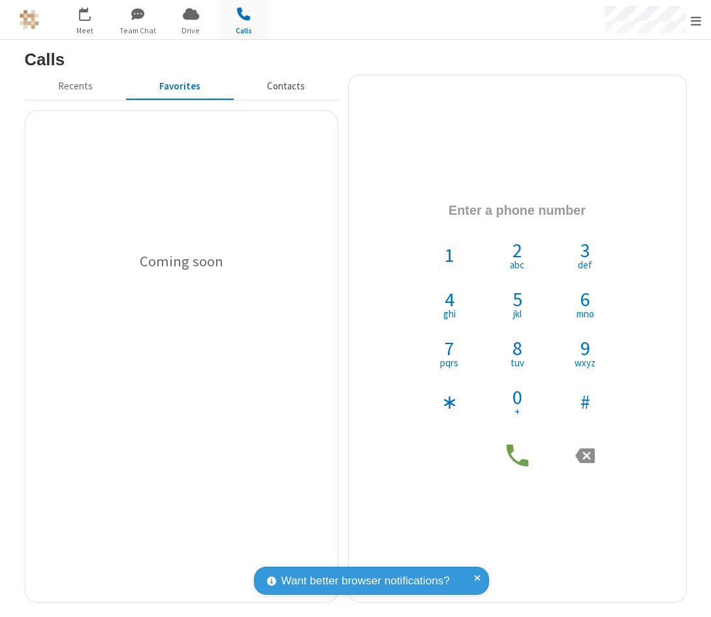
click at [249, 88] on button "Contacts" at bounding box center [286, 86] width 104 height 25
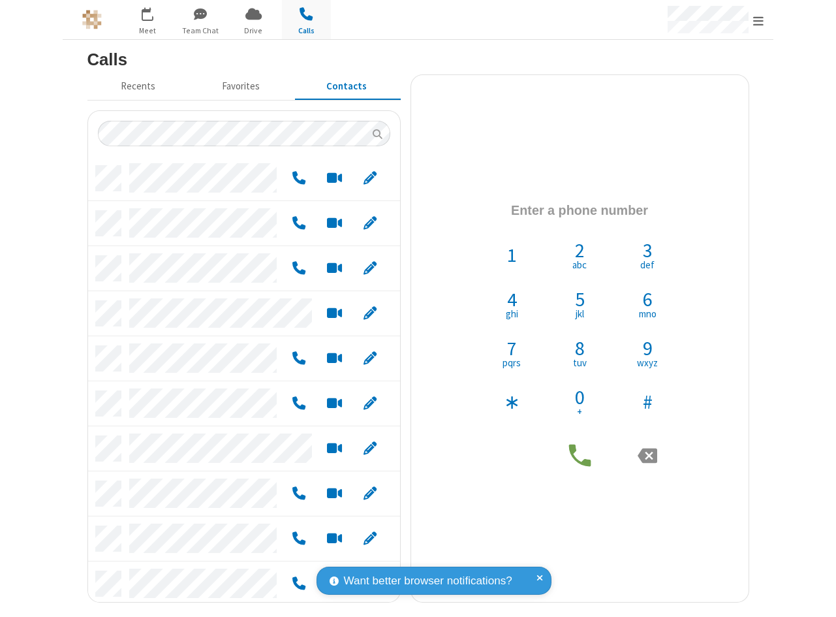
scroll to position [435, 302]
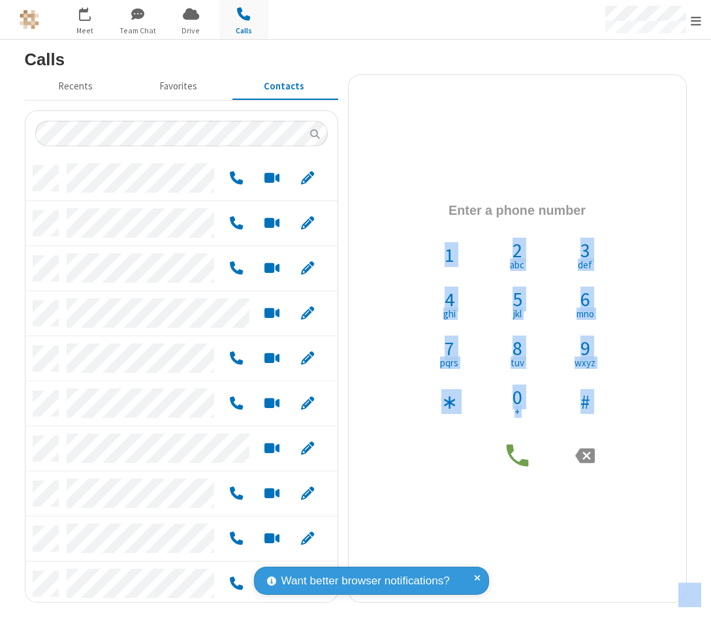
click at [711, 69] on html "1 Go to Meet Go to Team Chat Go to Drive Go to Calls Menu Settings Drive Admin …" at bounding box center [355, 308] width 711 height 617
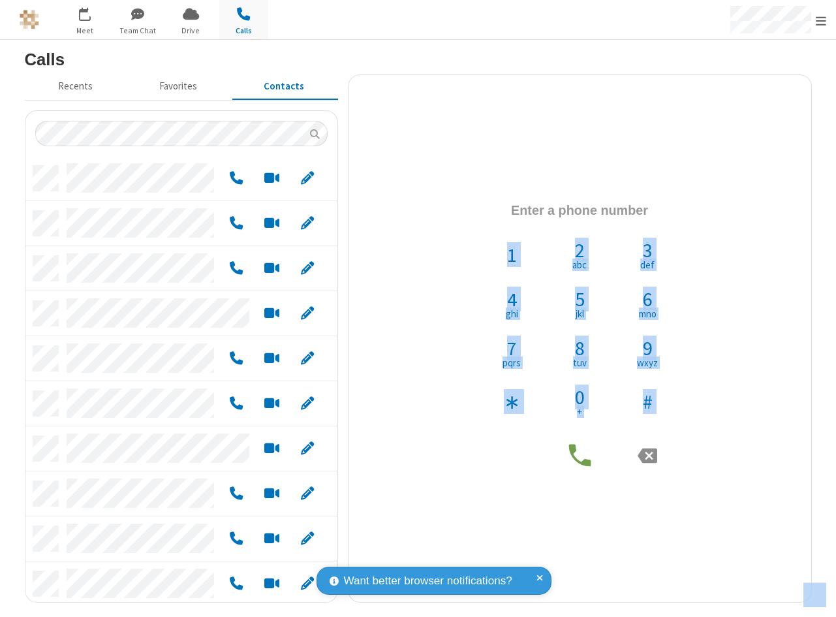
click at [403, 65] on h3 "Calls" at bounding box center [418, 59] width 787 height 18
click at [200, 85] on button "Favorites" at bounding box center [178, 86] width 104 height 25
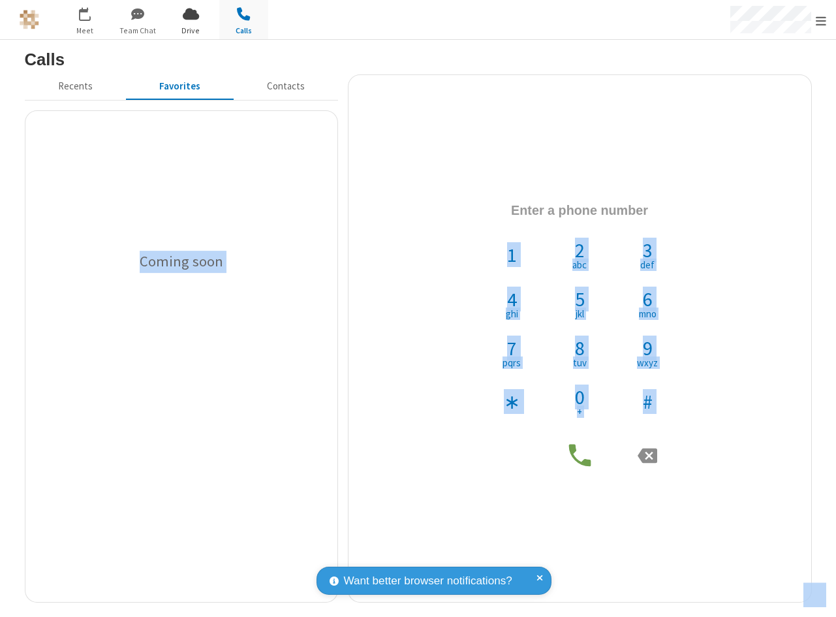
click at [187, 37] on button "Go to Drive" at bounding box center [190, 19] width 49 height 39
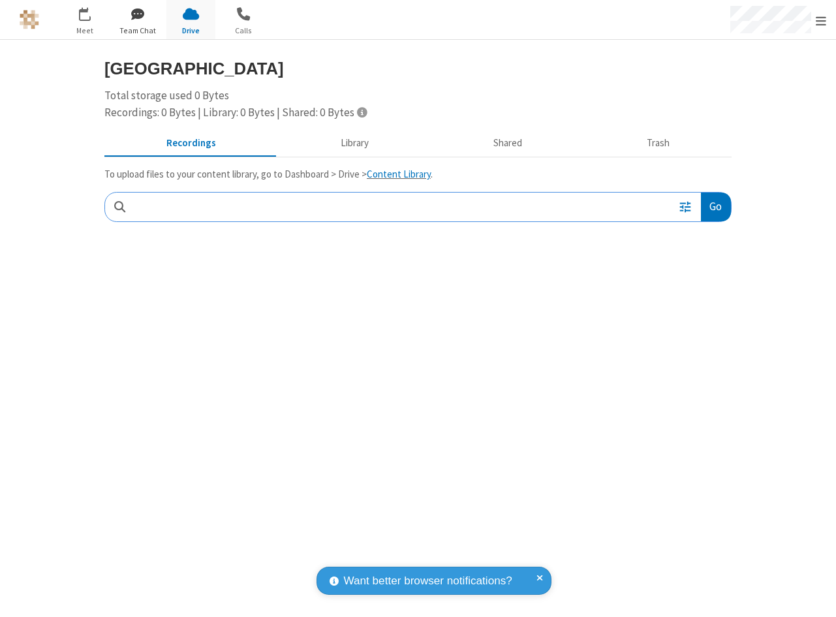
click at [143, 28] on span "Team Chat" at bounding box center [138, 31] width 49 height 12
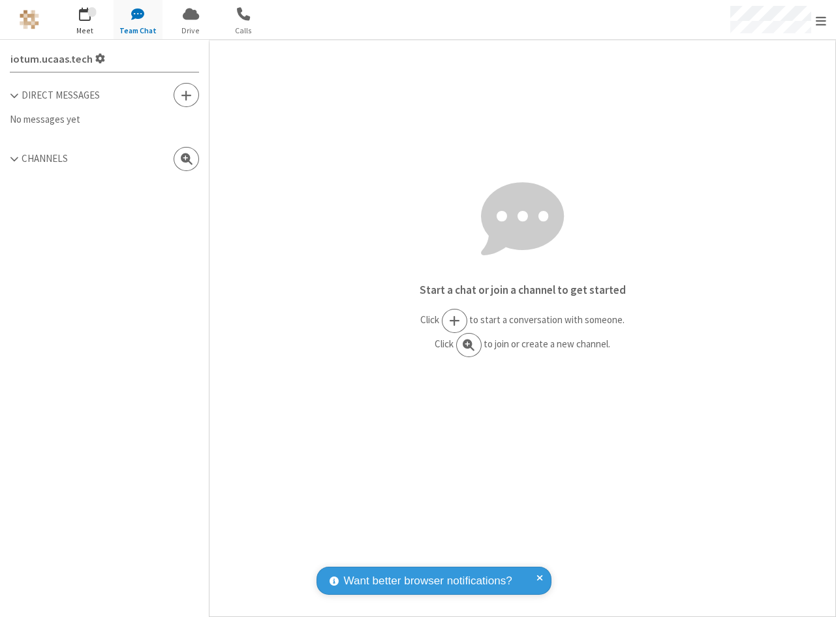
click at [98, 25] on span "Meet" at bounding box center [85, 31] width 49 height 12
